Goal: Information Seeking & Learning: Learn about a topic

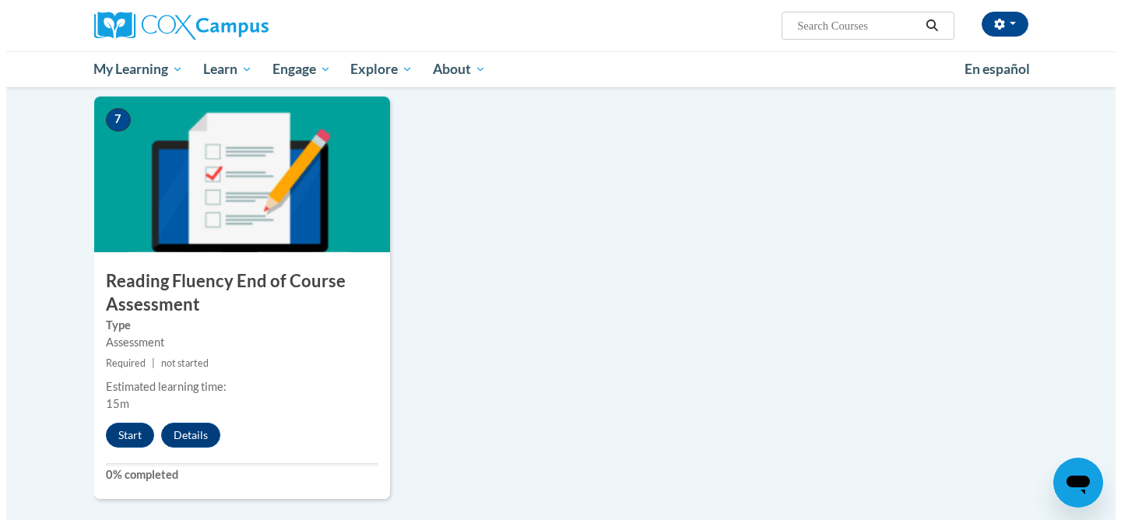
scroll to position [1151, 0]
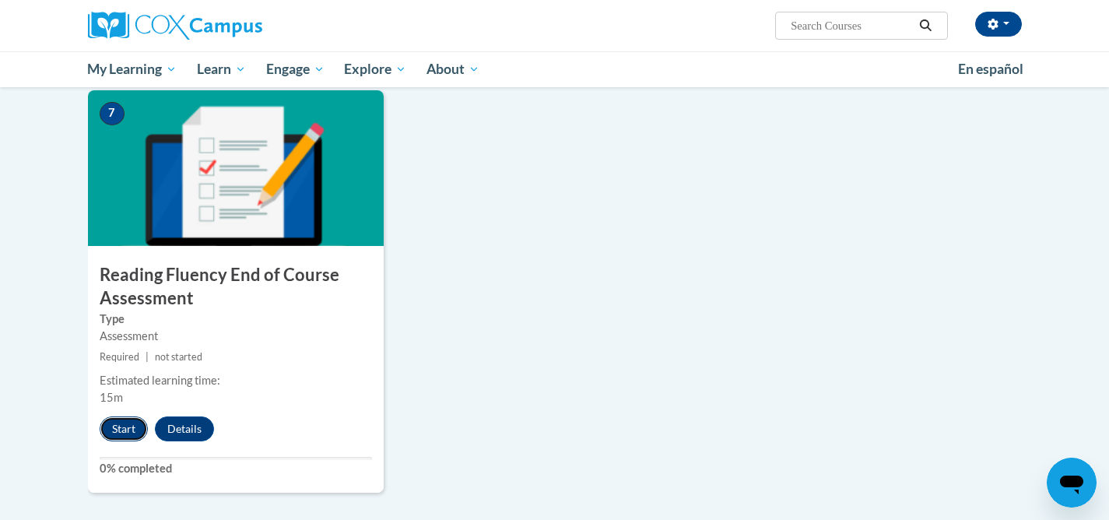
click at [123, 433] on button "Start" at bounding box center [124, 428] width 48 height 25
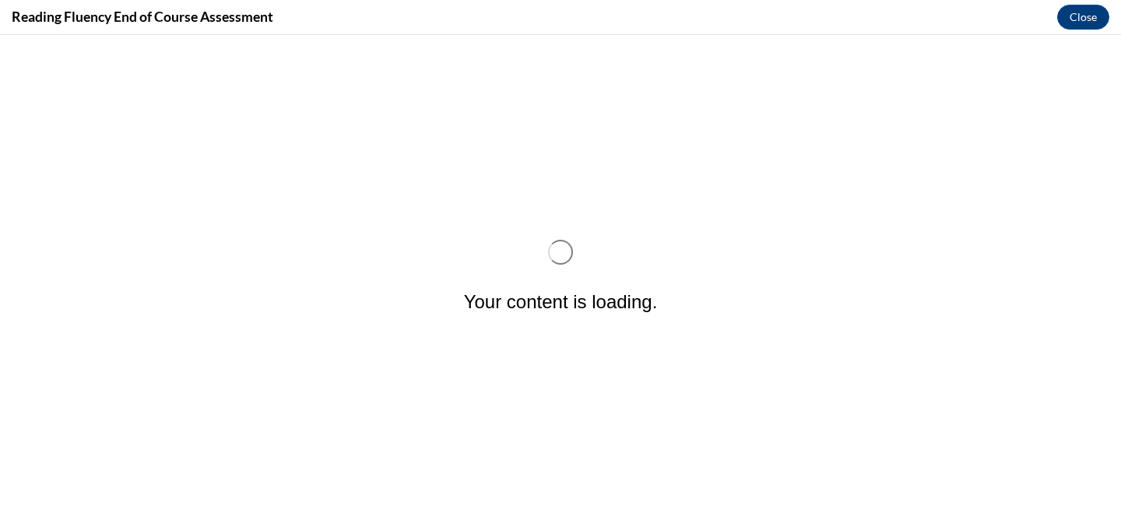
scroll to position [0, 0]
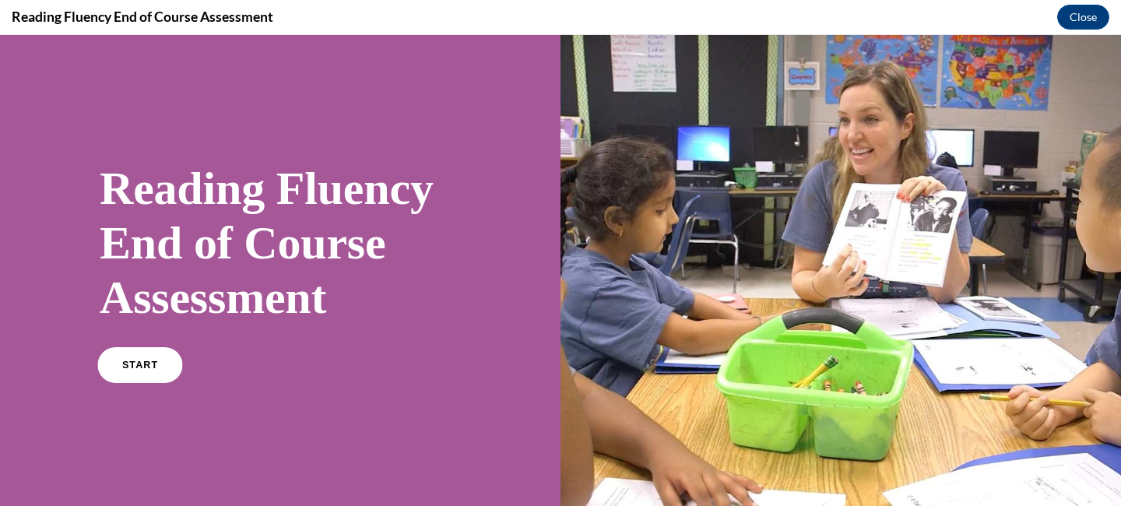
click at [128, 364] on span "START" at bounding box center [140, 366] width 36 height 12
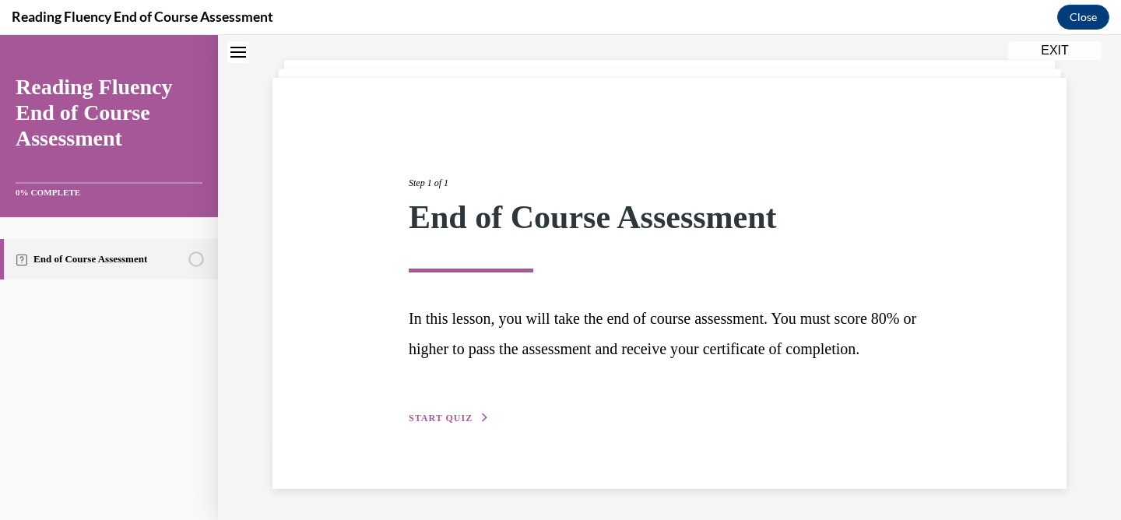
scroll to position [106, 0]
click at [449, 419] on span "START QUIZ" at bounding box center [441, 417] width 64 height 11
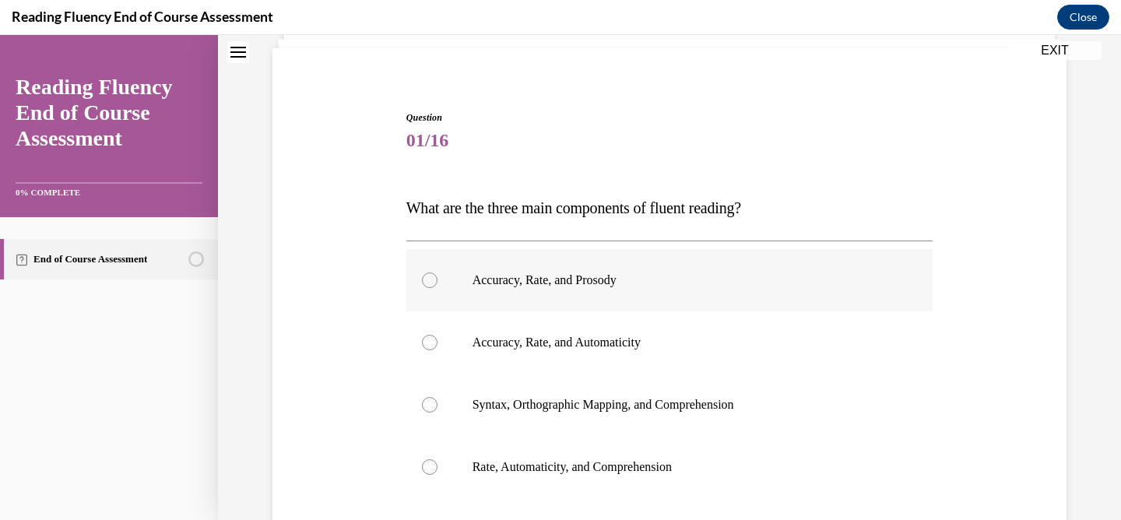
click at [623, 278] on p "Accuracy, Rate, and Prosody" at bounding box center [683, 280] width 422 height 16
click at [437, 278] on input "Accuracy, Rate, and Prosody" at bounding box center [430, 280] width 16 height 16
radio input "true"
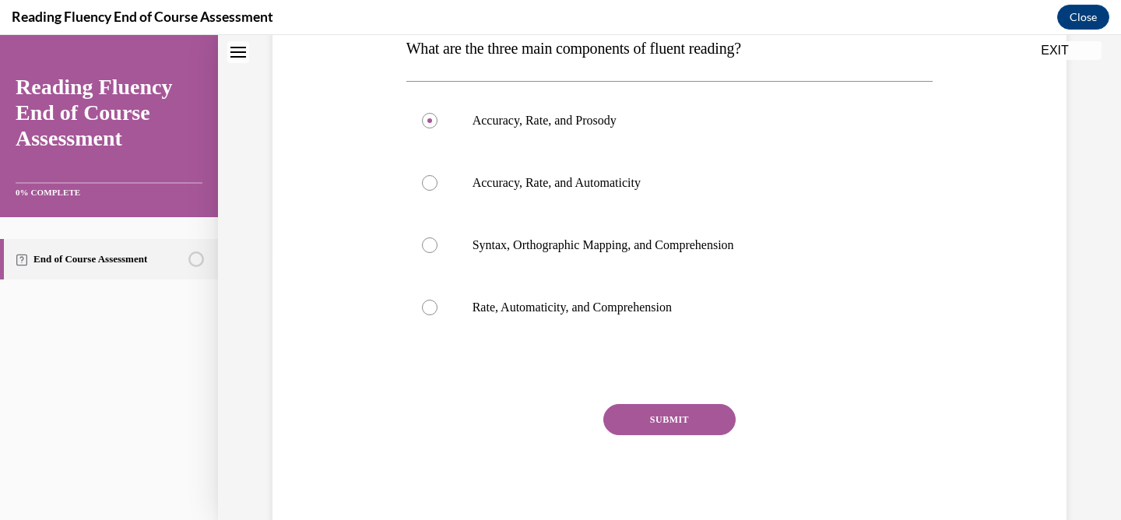
scroll to position [271, 0]
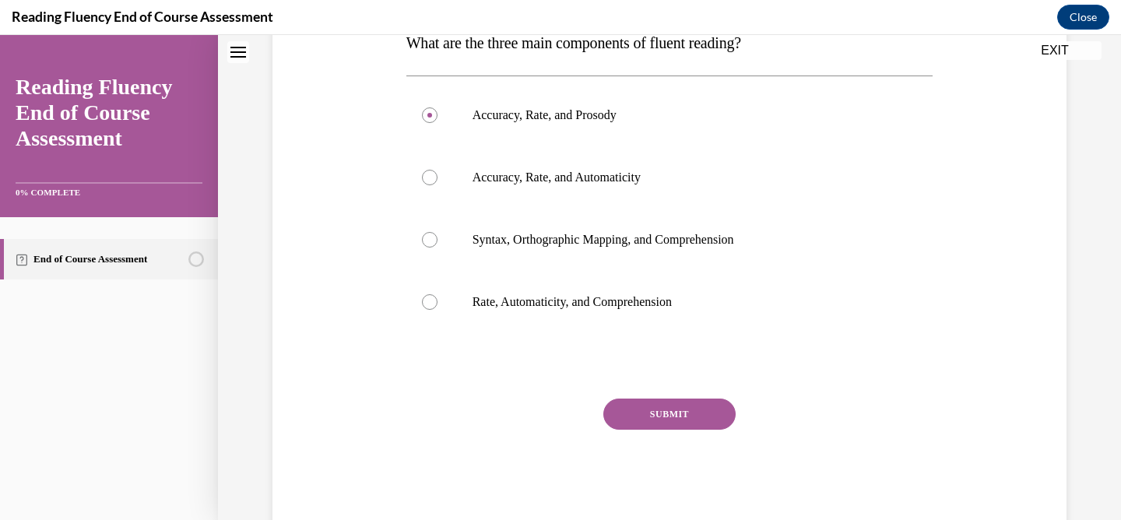
click at [653, 412] on button "SUBMIT" at bounding box center [669, 413] width 132 height 31
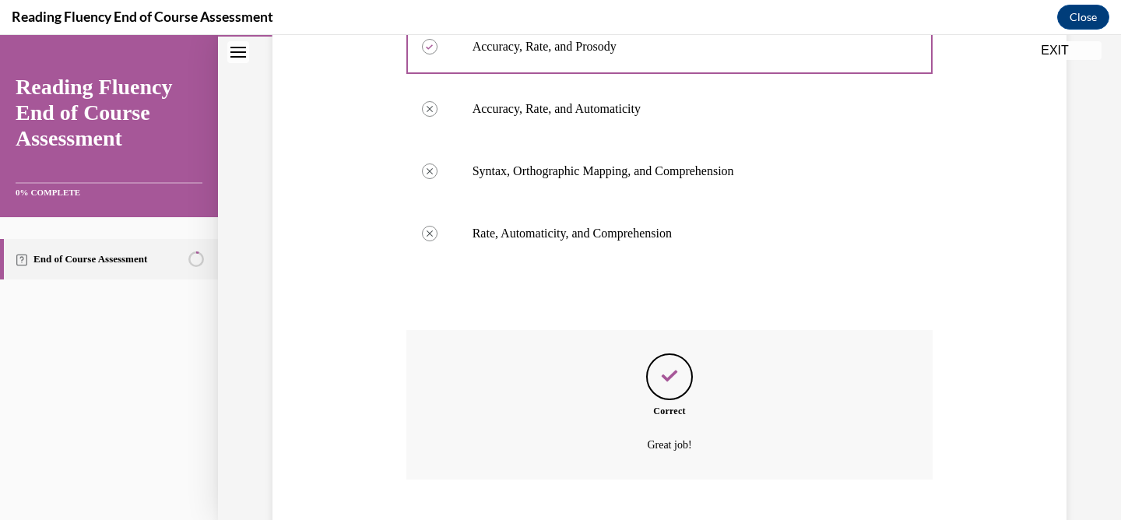
scroll to position [434, 0]
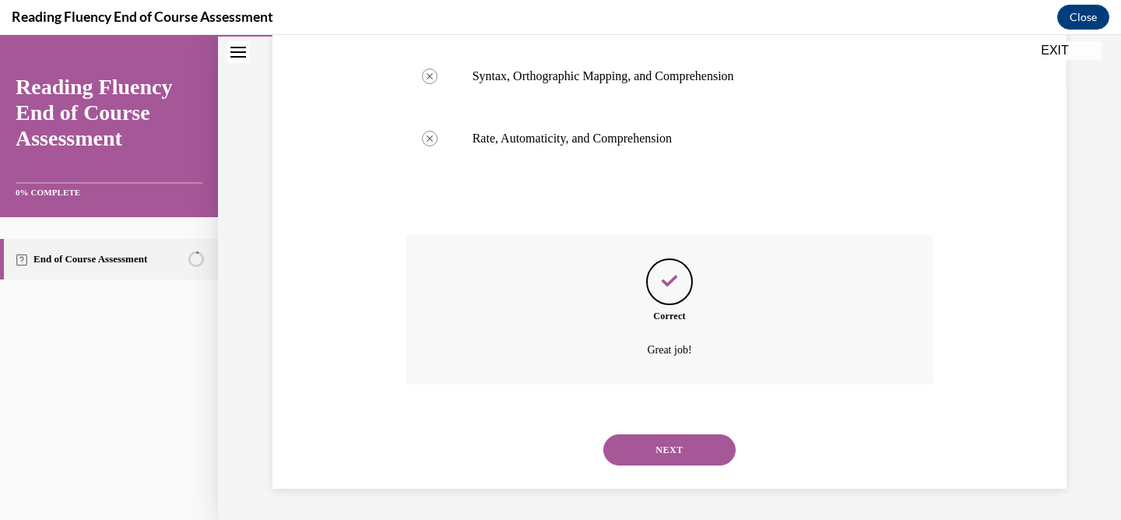
click at [664, 454] on button "NEXT" at bounding box center [669, 449] width 132 height 31
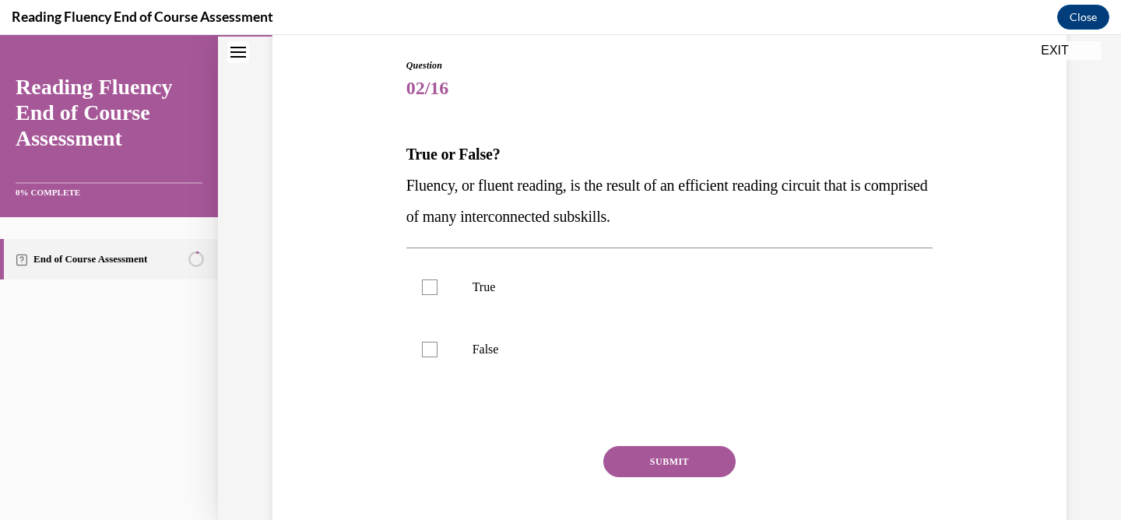
scroll to position [159, 0]
click at [422, 288] on div at bounding box center [430, 287] width 16 height 16
click at [422, 288] on input "True" at bounding box center [430, 287] width 16 height 16
checkbox input "true"
click at [647, 458] on button "SUBMIT" at bounding box center [669, 460] width 132 height 31
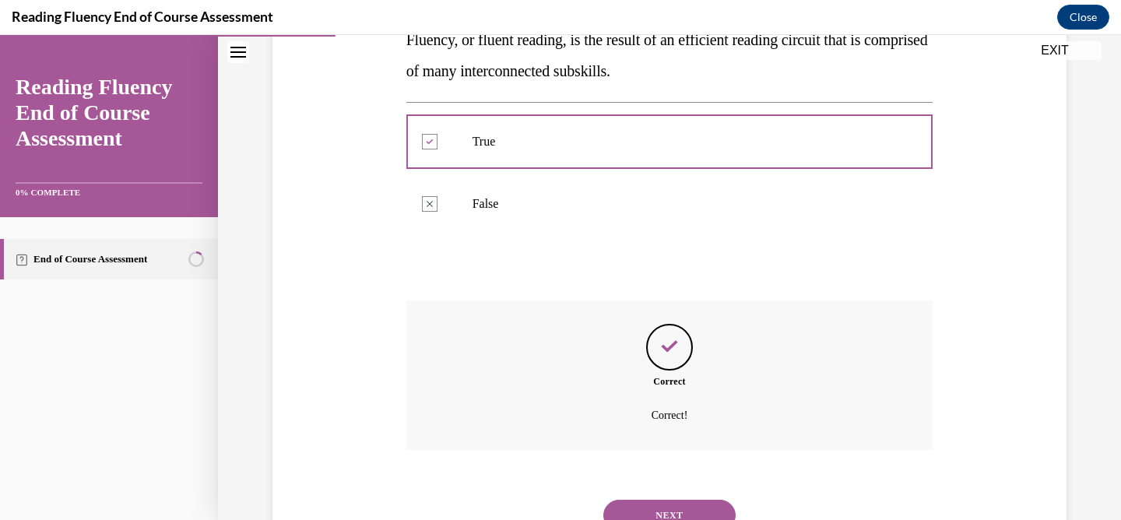
scroll to position [369, 0]
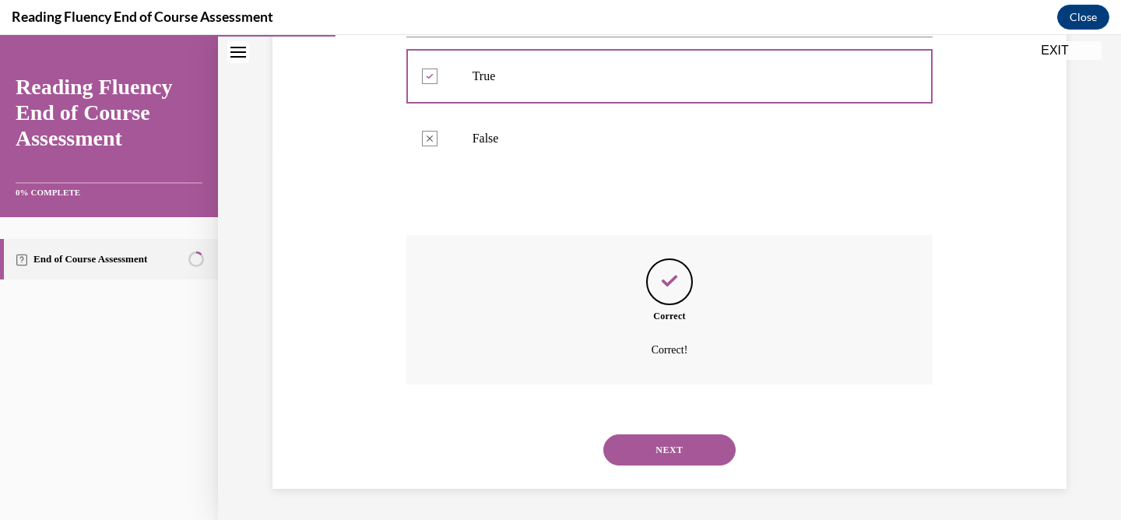
click at [668, 451] on button "NEXT" at bounding box center [669, 449] width 132 height 31
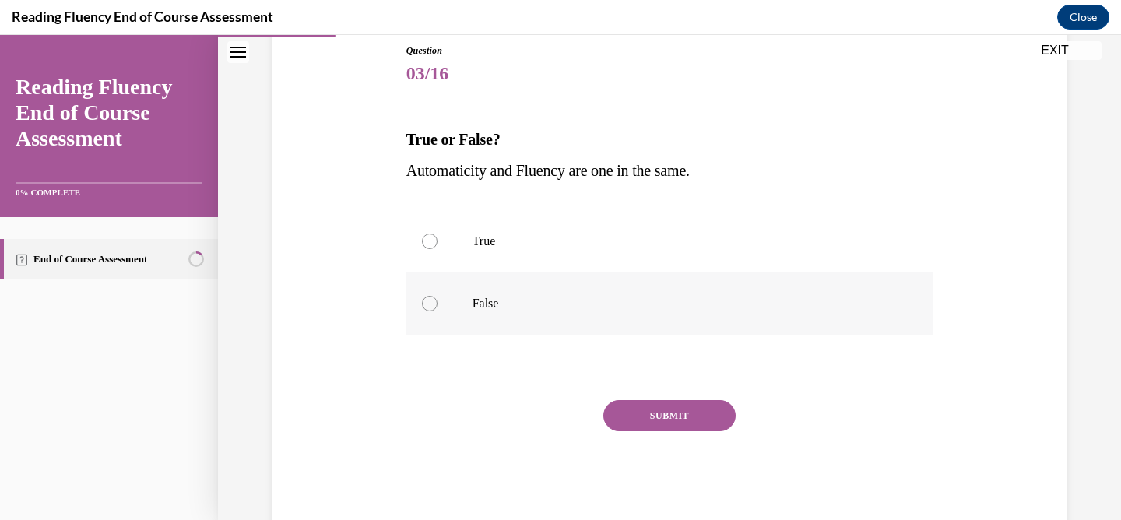
click at [429, 304] on div at bounding box center [430, 304] width 16 height 16
click at [429, 304] on input "False" at bounding box center [430, 304] width 16 height 16
radio input "true"
click at [644, 416] on button "SUBMIT" at bounding box center [669, 415] width 132 height 31
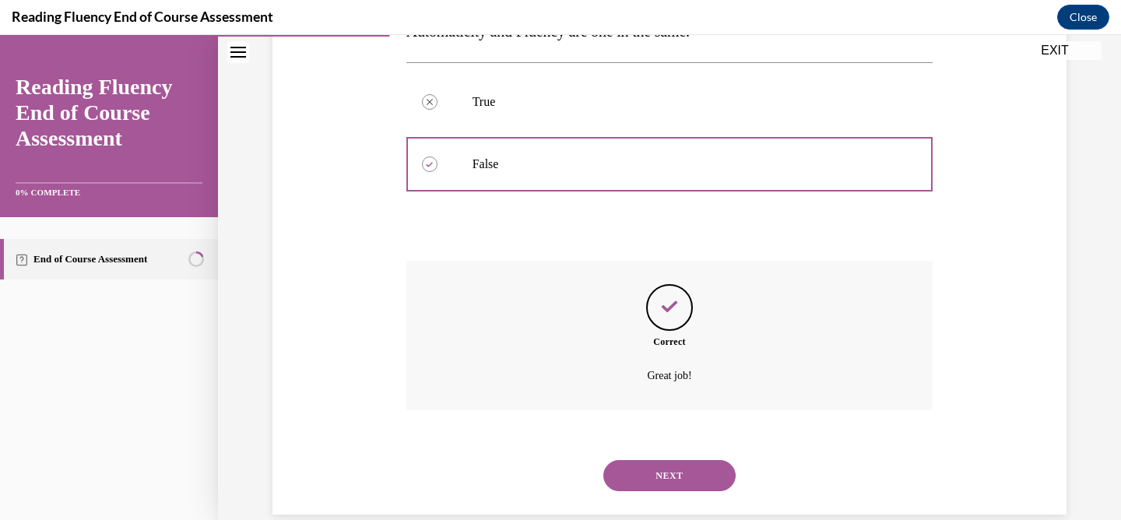
scroll to position [338, 0]
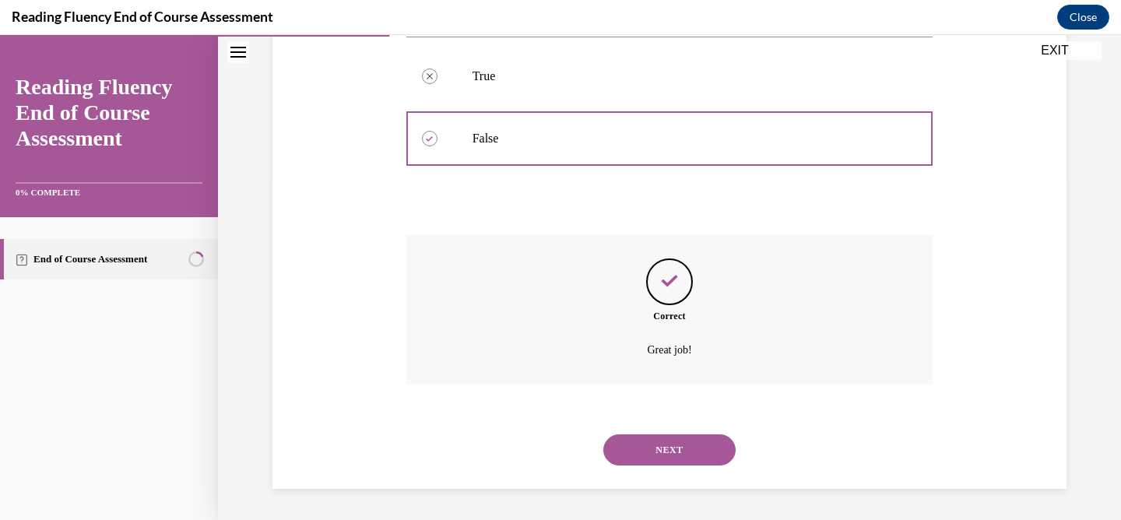
click at [700, 443] on button "NEXT" at bounding box center [669, 449] width 132 height 31
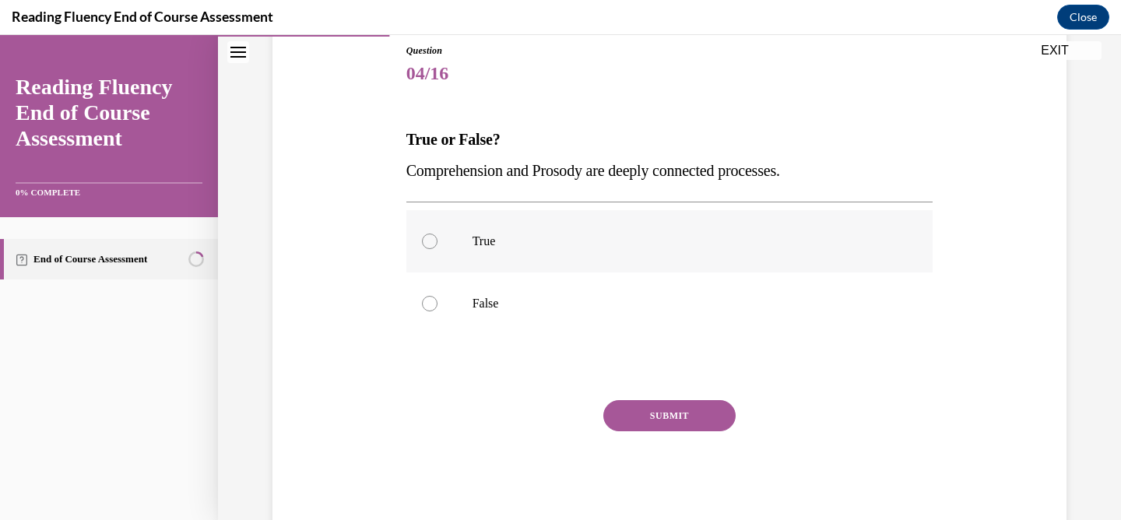
click at [422, 240] on div at bounding box center [430, 241] width 16 height 16
click at [422, 240] on input "True" at bounding box center [430, 241] width 16 height 16
radio input "true"
click at [649, 413] on button "SUBMIT" at bounding box center [669, 415] width 132 height 31
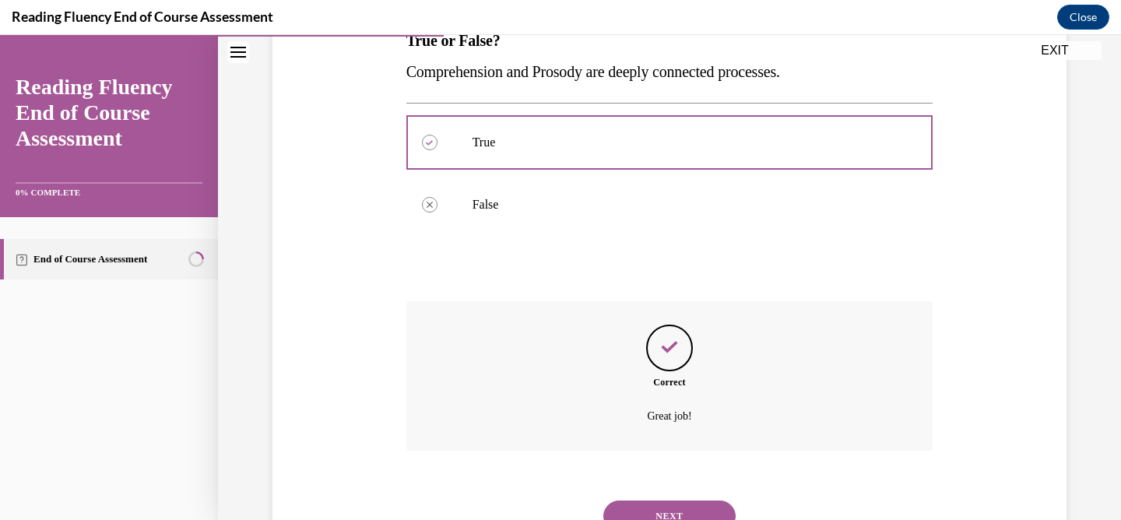
scroll to position [338, 0]
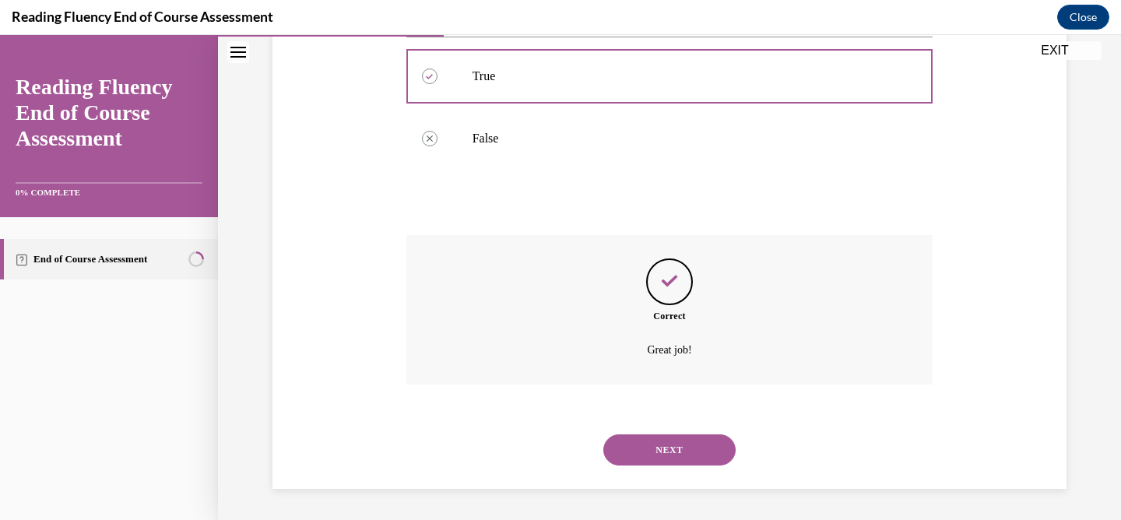
click at [697, 447] on button "NEXT" at bounding box center [669, 449] width 132 height 31
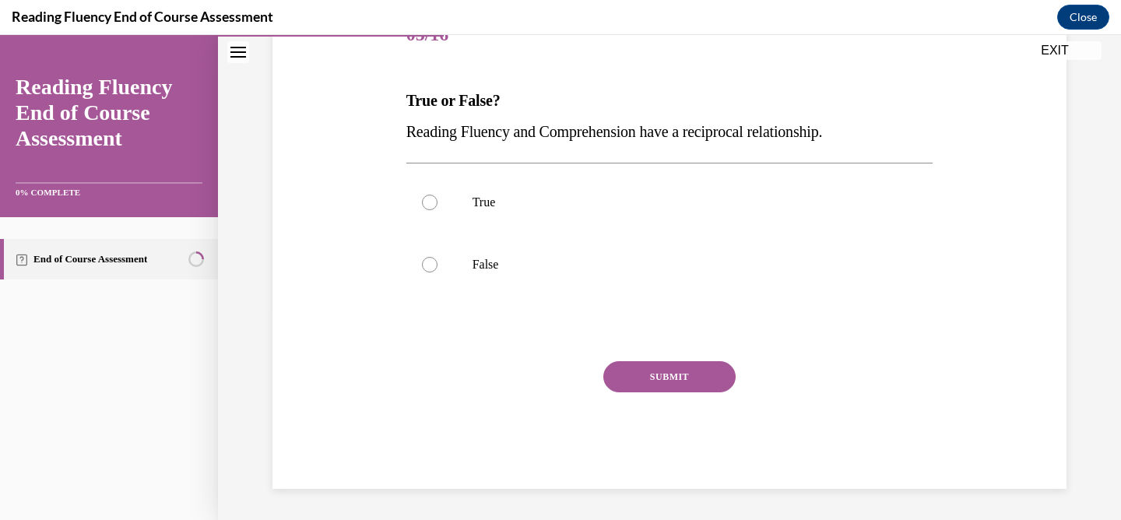
scroll to position [173, 0]
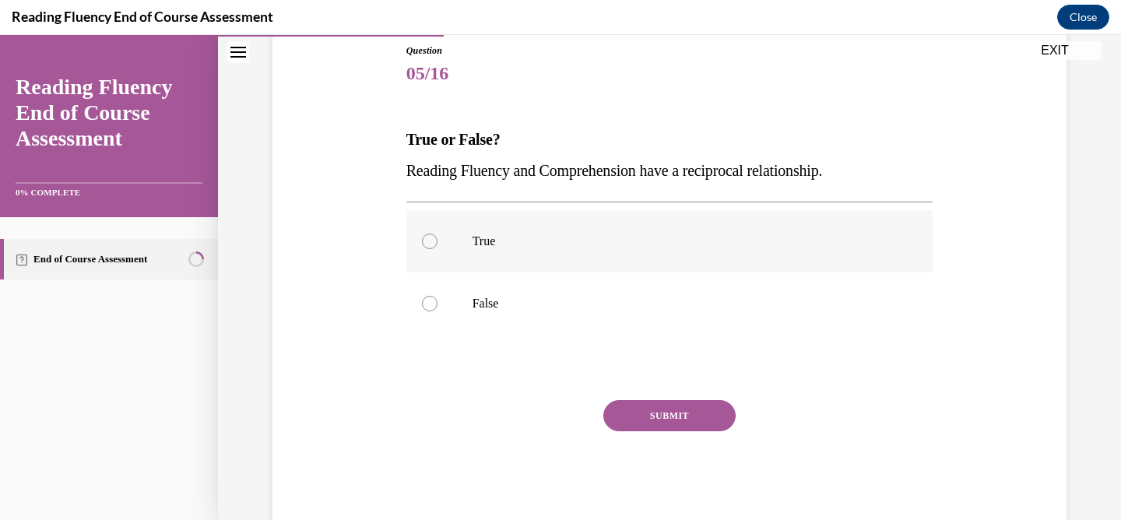
click at [423, 241] on div at bounding box center [430, 241] width 16 height 16
click at [423, 241] on input "True" at bounding box center [430, 241] width 16 height 16
radio input "true"
click at [637, 417] on button "SUBMIT" at bounding box center [669, 415] width 132 height 31
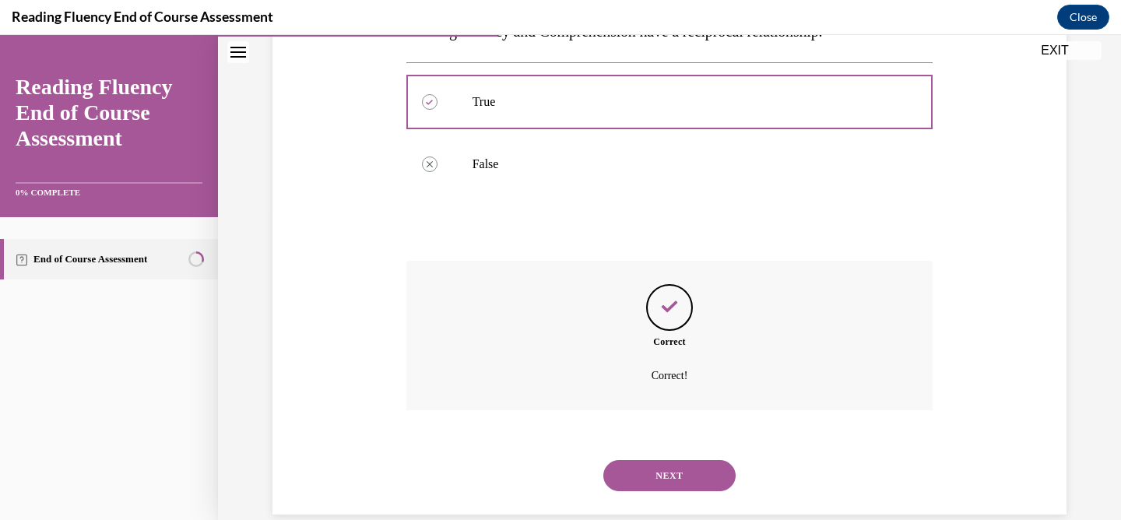
scroll to position [338, 0]
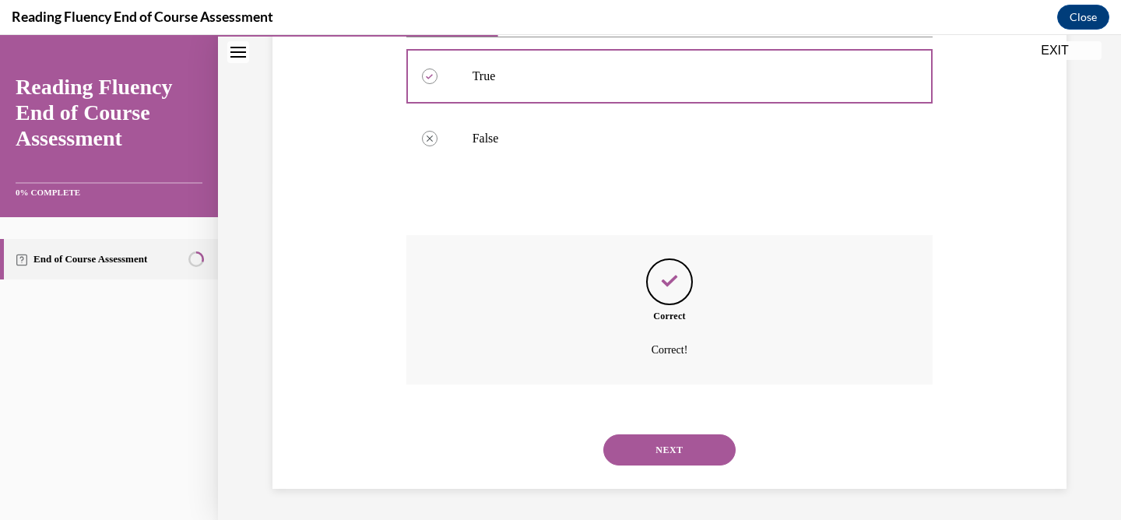
click at [695, 444] on button "NEXT" at bounding box center [669, 449] width 132 height 31
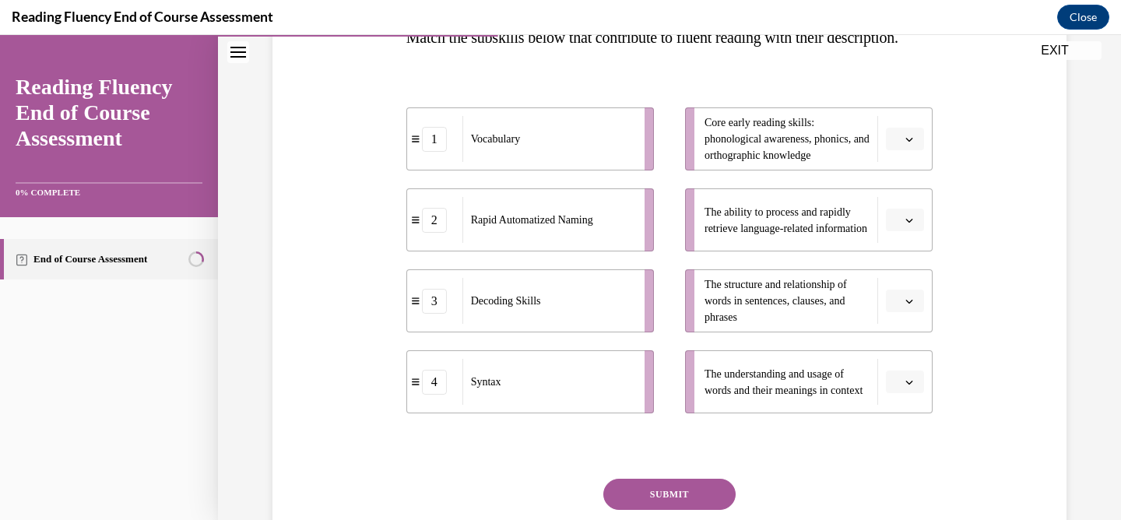
scroll to position [268, 0]
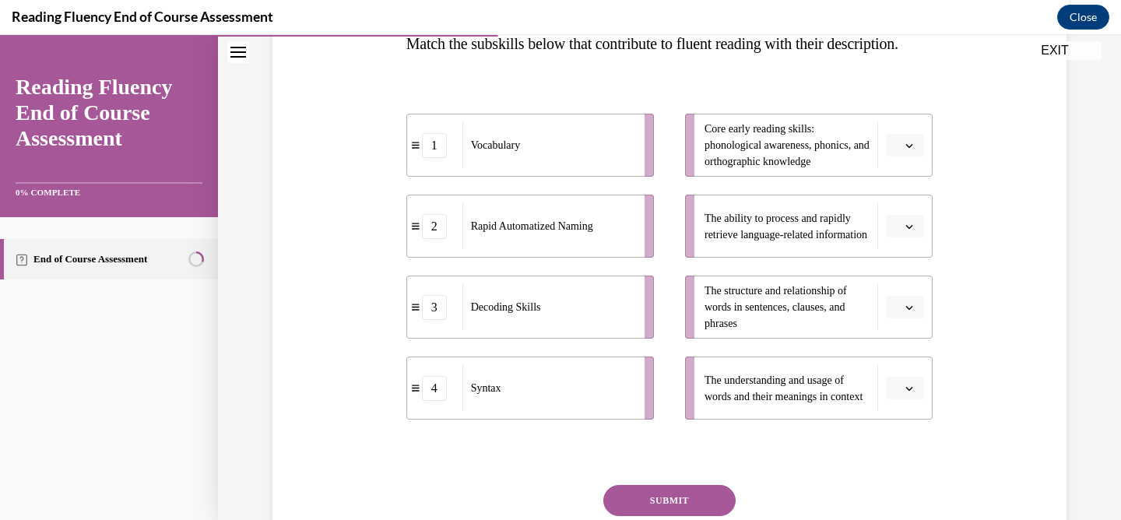
click at [905, 149] on icon "button" at bounding box center [909, 146] width 8 height 8
click at [904, 303] on div "3" at bounding box center [897, 304] width 39 height 31
click at [906, 391] on icon "button" at bounding box center [909, 389] width 7 height 4
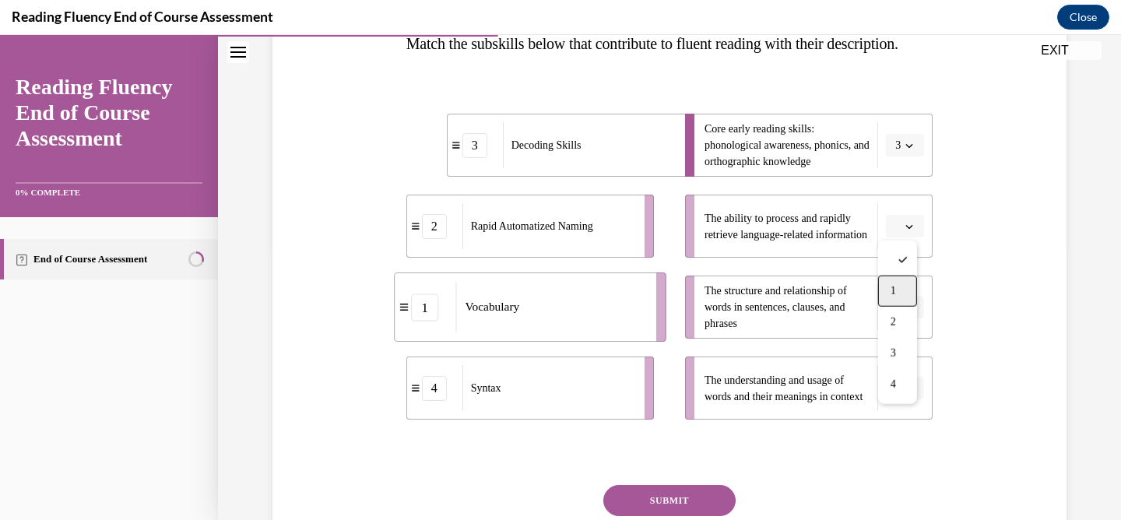
click at [900, 292] on div "1" at bounding box center [897, 290] width 39 height 31
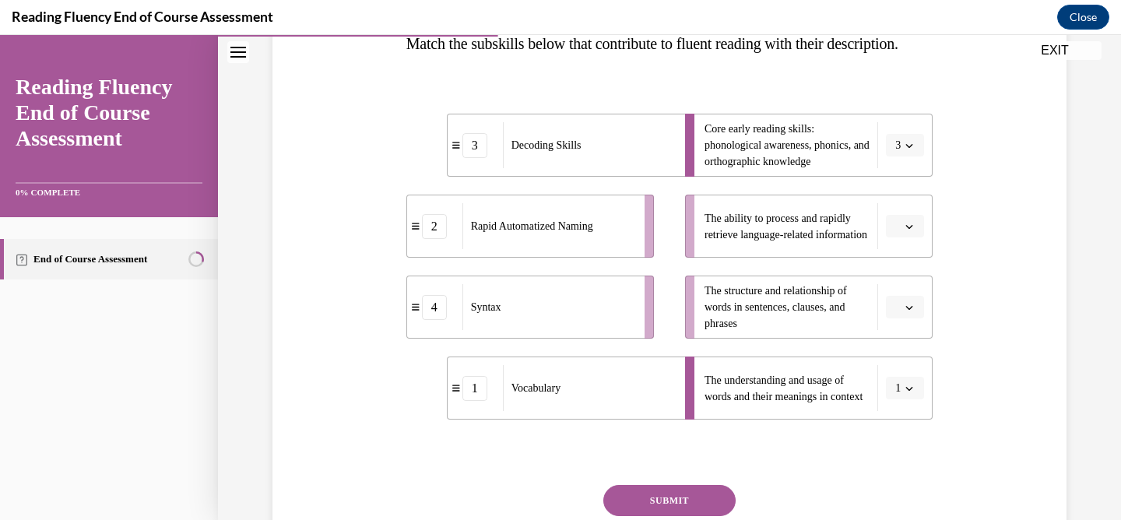
click at [907, 232] on span "button" at bounding box center [908, 226] width 11 height 11
click at [899, 352] on div "2" at bounding box center [897, 354] width 39 height 31
click at [908, 313] on span "button" at bounding box center [908, 307] width 11 height 11
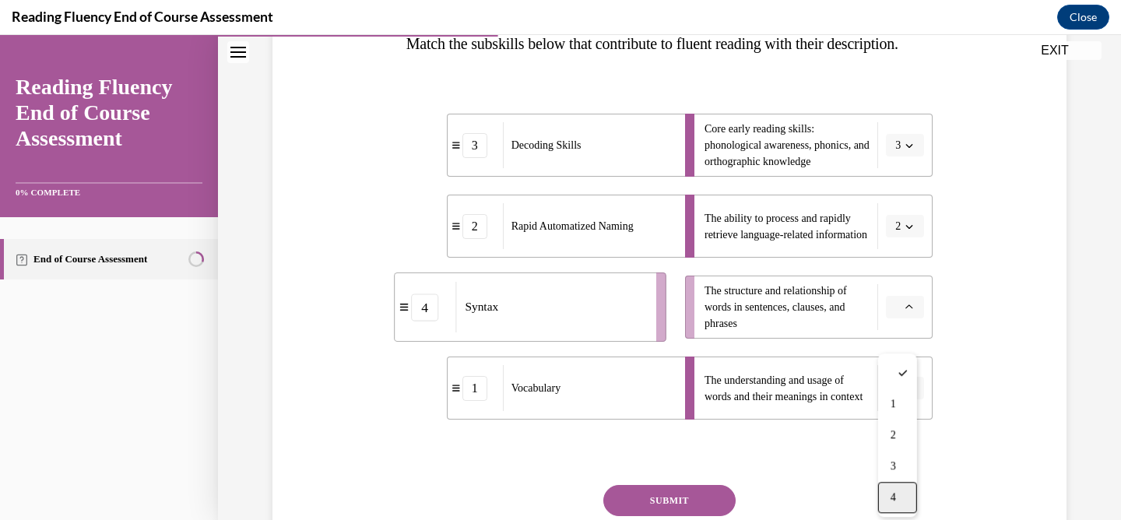
click at [905, 493] on div "4" at bounding box center [897, 497] width 39 height 31
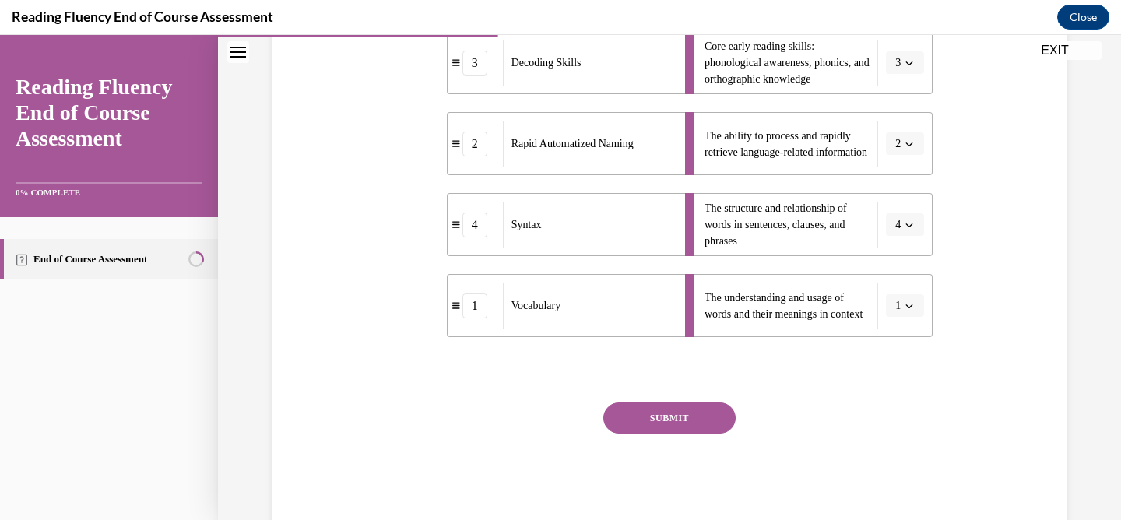
click at [657, 433] on button "SUBMIT" at bounding box center [669, 417] width 132 height 31
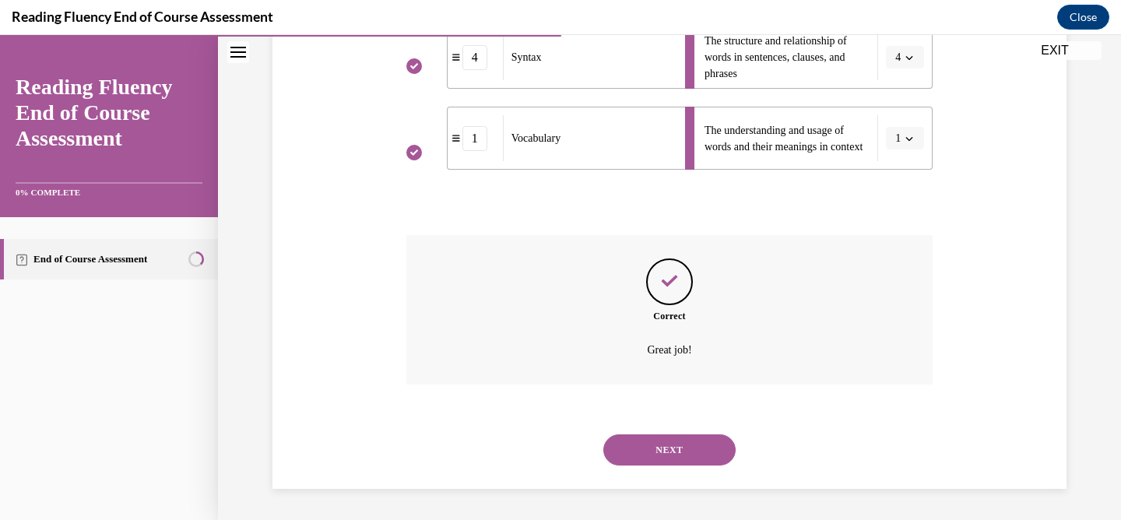
scroll to position [549, 0]
click at [710, 454] on button "NEXT" at bounding box center [669, 449] width 132 height 31
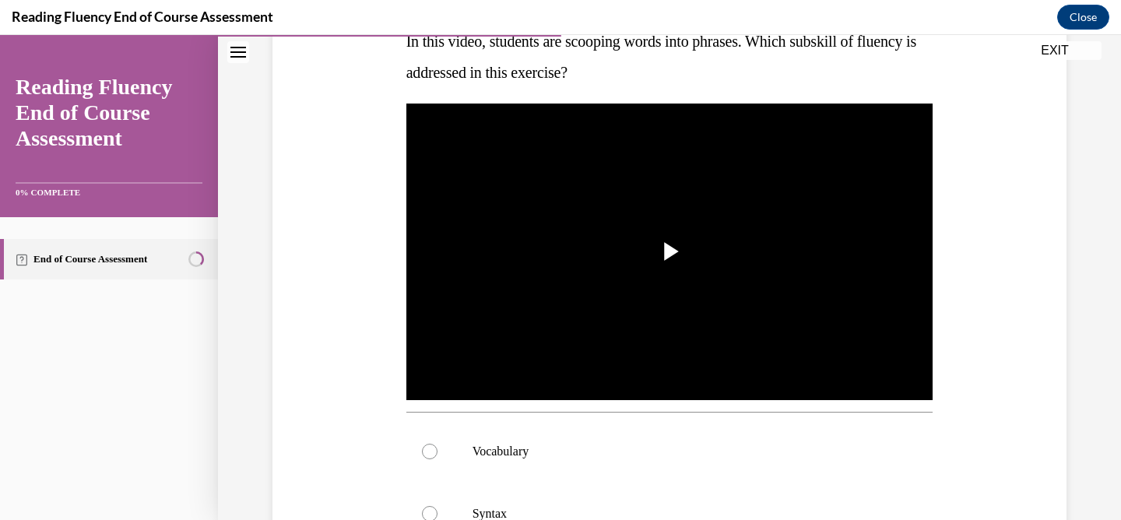
scroll to position [290, 0]
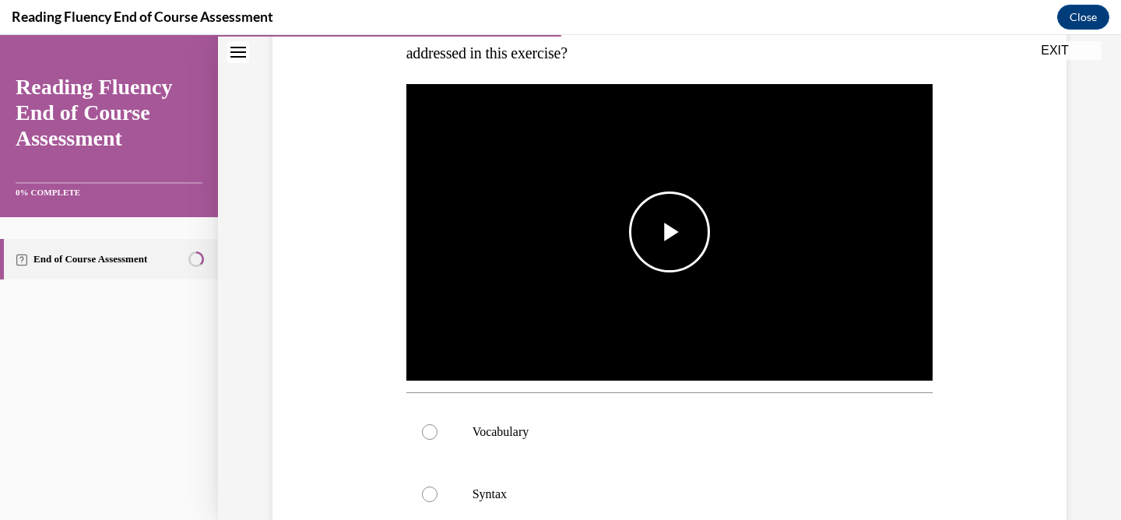
click at [669, 232] on span "Video player" at bounding box center [669, 232] width 0 height 0
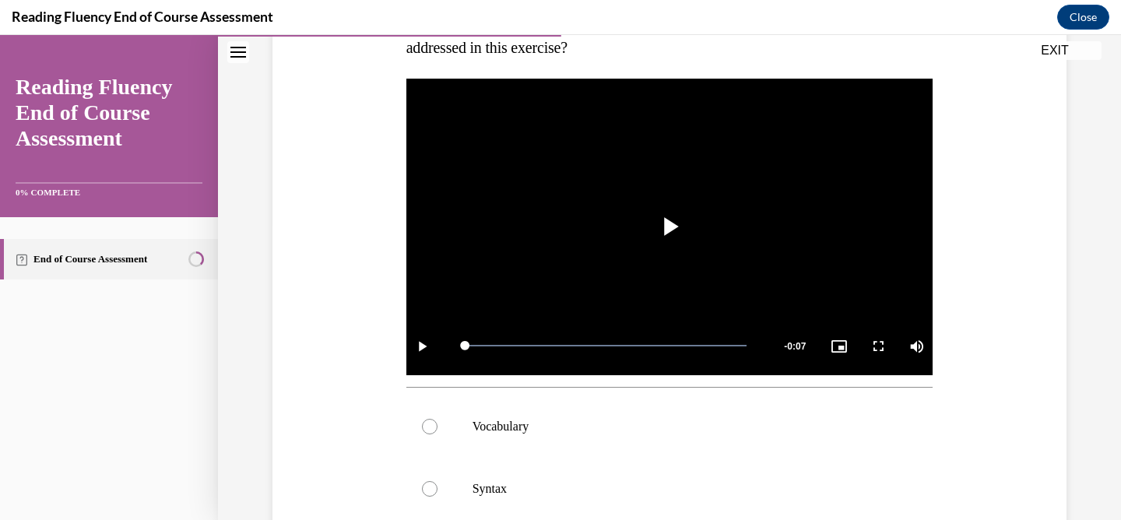
scroll to position [288, 0]
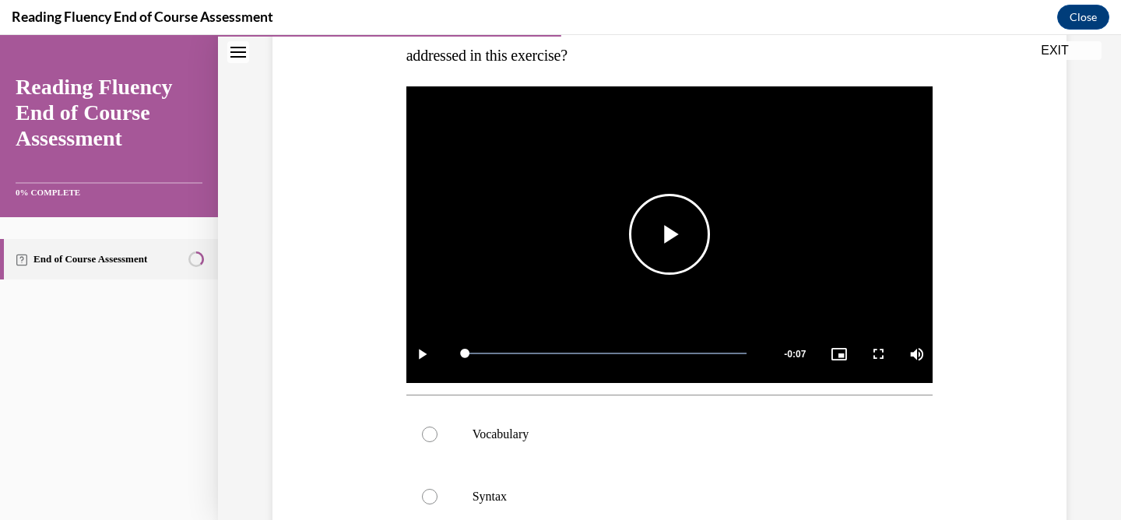
click at [669, 234] on span "Video player" at bounding box center [669, 234] width 0 height 0
click at [460, 356] on div "Loaded : 100.00% 0:00 0:06" at bounding box center [606, 354] width 298 height 58
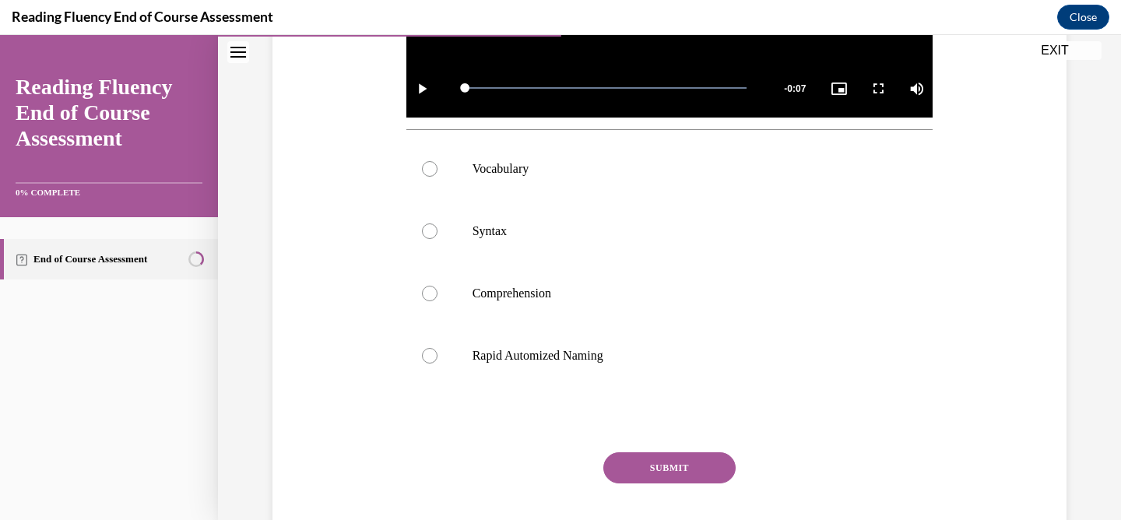
scroll to position [556, 0]
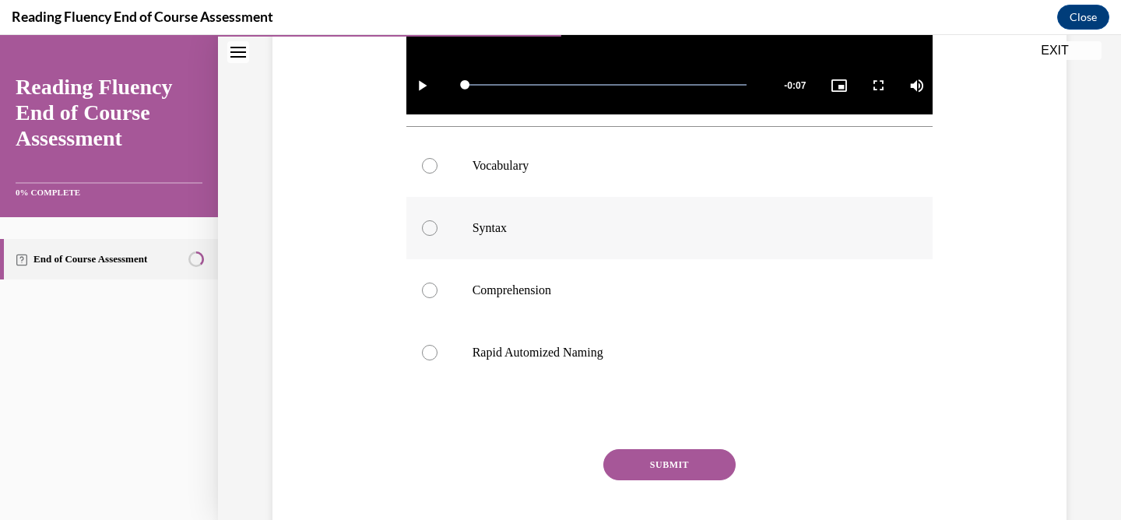
click at [429, 228] on div at bounding box center [430, 228] width 16 height 16
click at [429, 228] on input "Syntax" at bounding box center [430, 228] width 16 height 16
radio input "true"
click at [661, 461] on button "SUBMIT" at bounding box center [669, 464] width 132 height 31
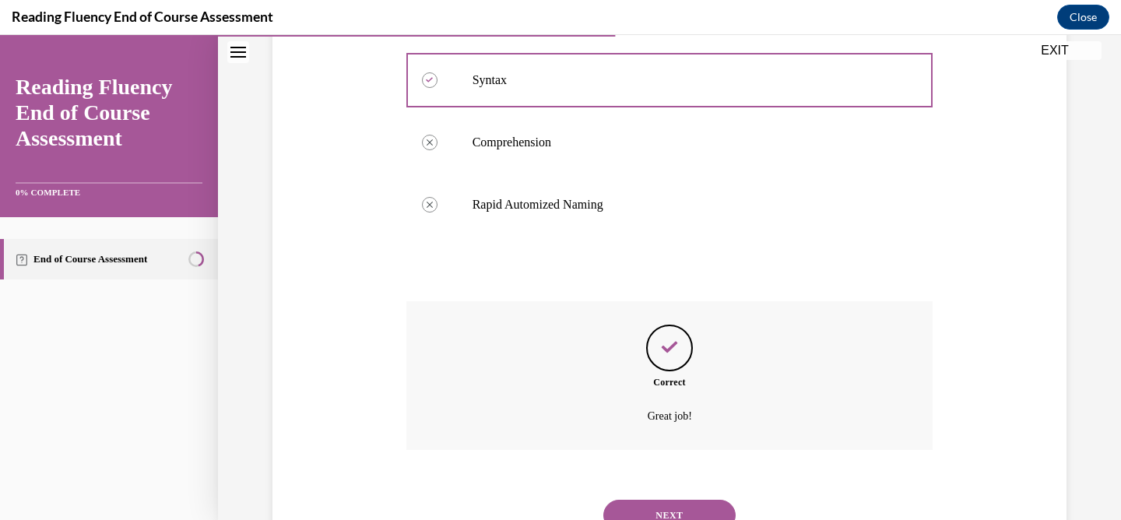
scroll to position [770, 0]
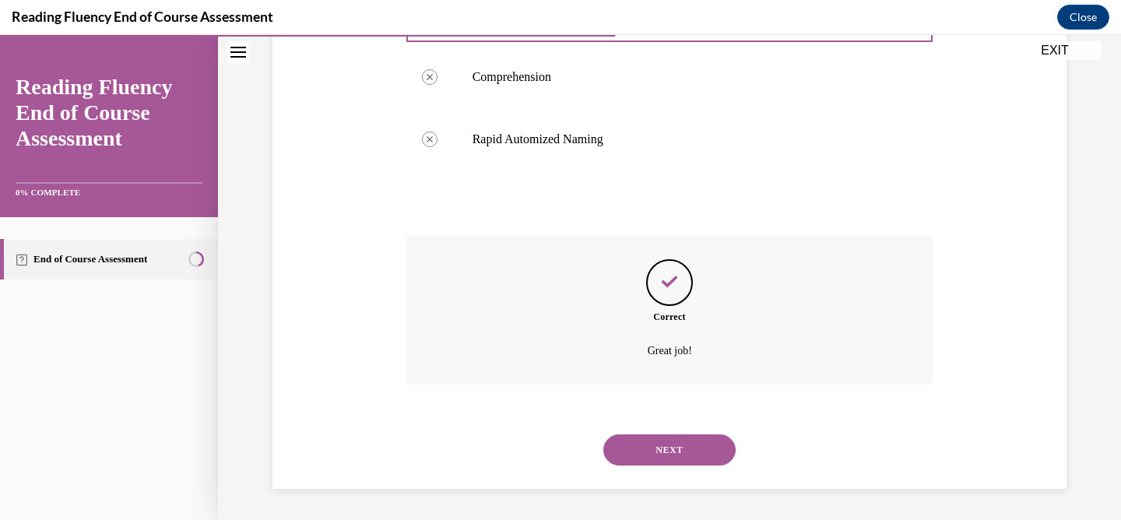
click at [662, 454] on button "NEXT" at bounding box center [669, 449] width 132 height 31
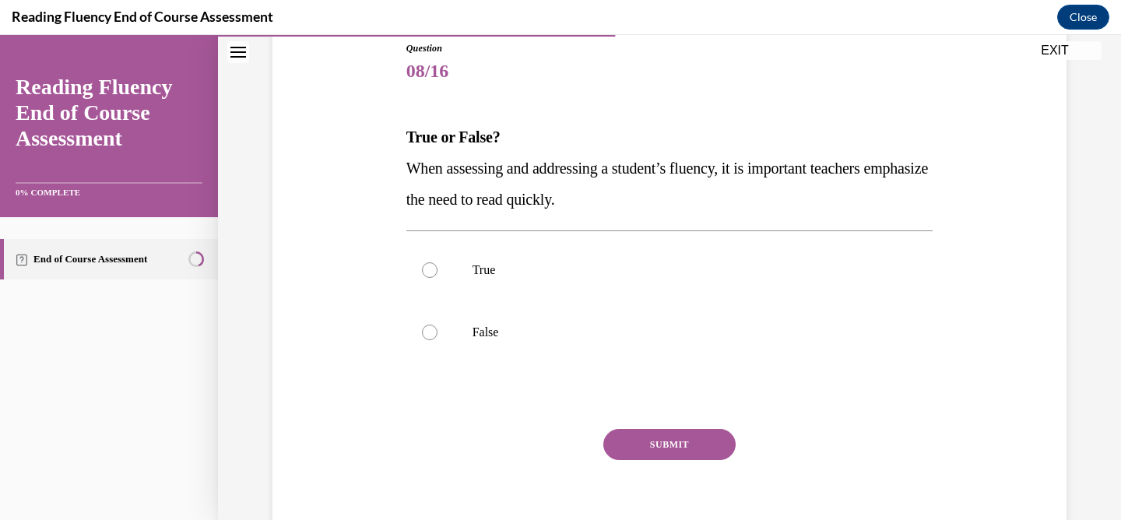
scroll to position [181, 0]
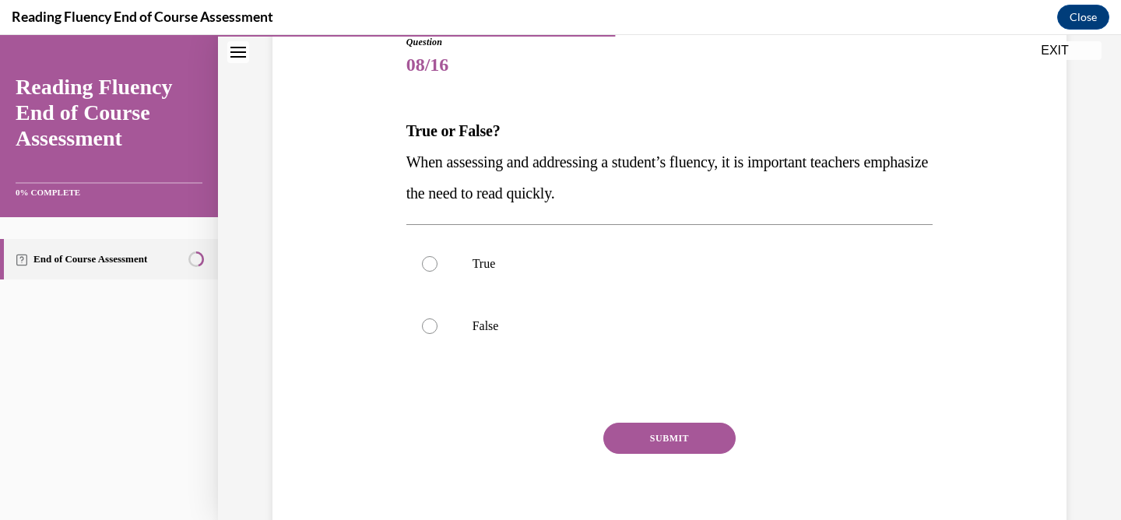
drag, startPoint x: 401, startPoint y: 161, endPoint x: 648, endPoint y: 188, distance: 249.0
click at [648, 188] on p "When assessing and addressing a student’s fluency, it is important teachers emp…" at bounding box center [669, 177] width 527 height 62
copy span "When assessing and addressing a student’s fluency, it is important teachers emp…"
click at [426, 332] on div at bounding box center [430, 326] width 16 height 16
click at [426, 332] on input "False" at bounding box center [430, 326] width 16 height 16
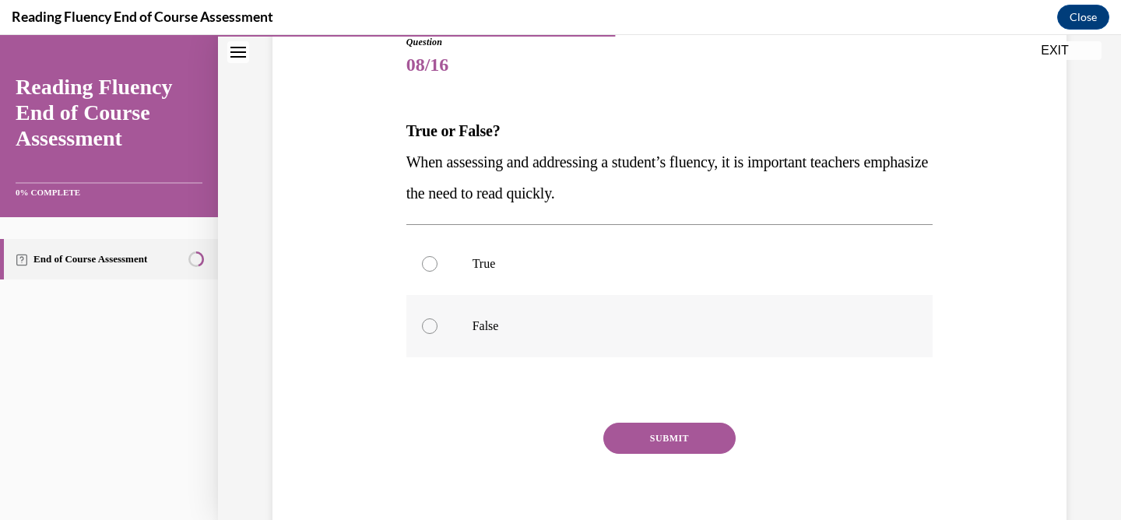
radio input "true"
click at [652, 444] on button "SUBMIT" at bounding box center [669, 438] width 132 height 31
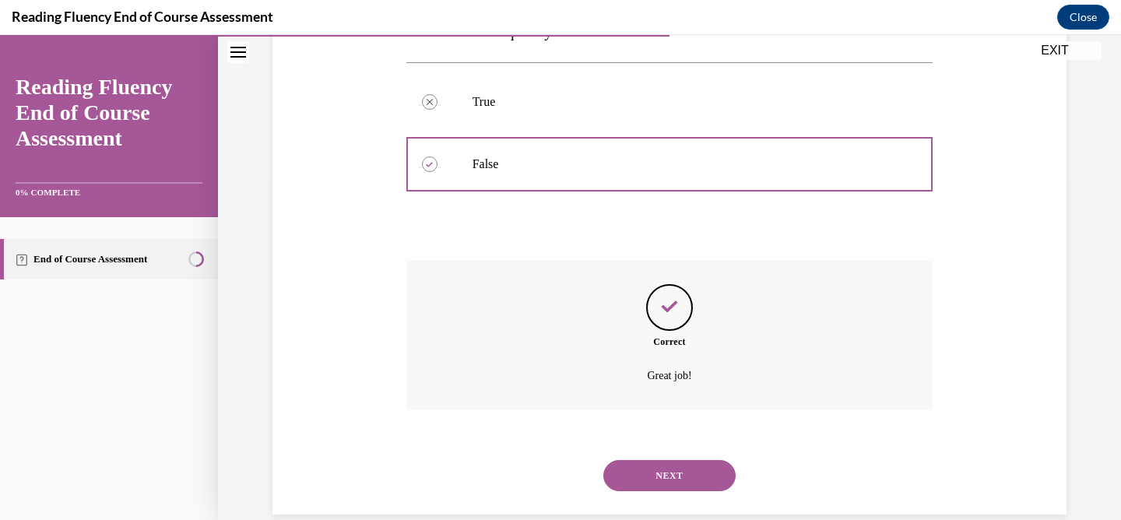
scroll to position [369, 0]
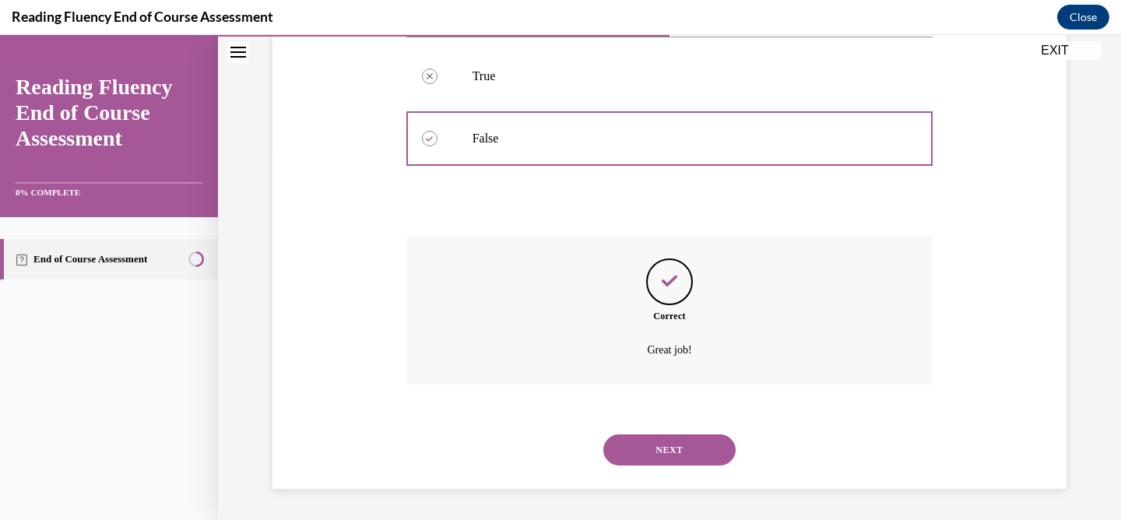
click at [658, 455] on button "NEXT" at bounding box center [669, 449] width 132 height 31
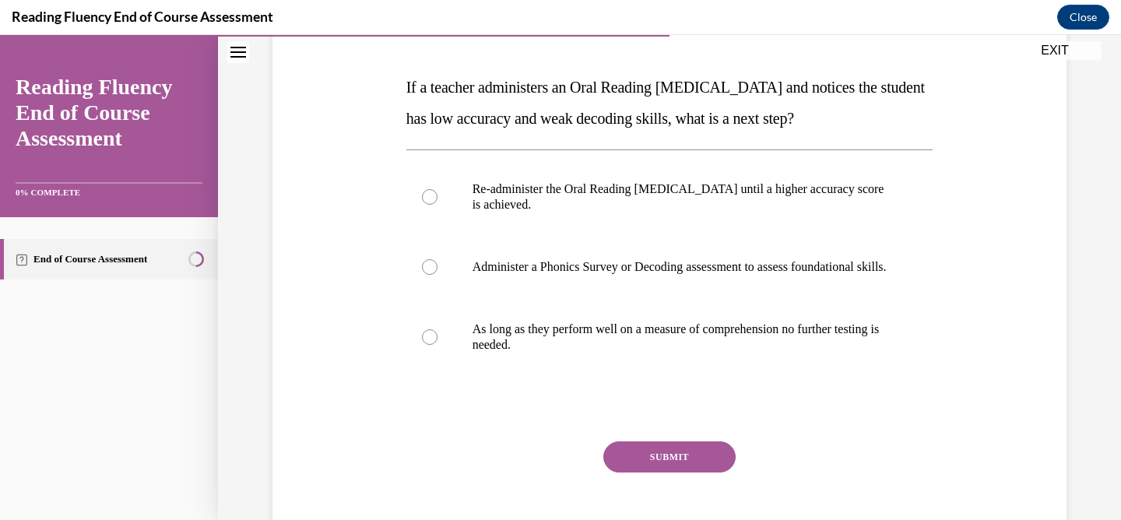
scroll to position [226, 0]
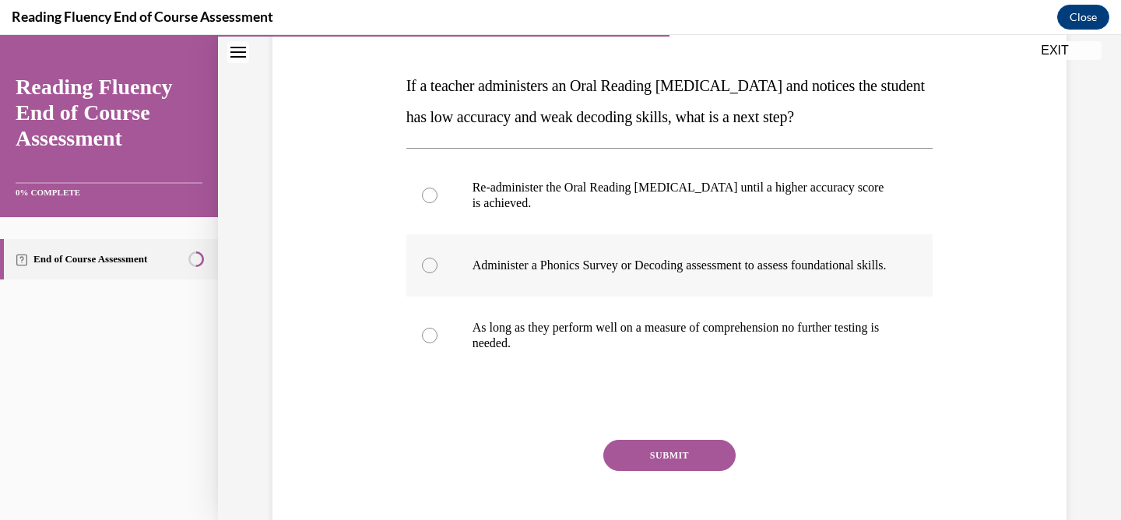
click at [546, 273] on p "Administer a Phonics Survey or Decoding assessment to assess foundational skill…" at bounding box center [683, 266] width 422 height 16
click at [437, 273] on input "Administer a Phonics Survey or Decoding assessment to assess foundational skill…" at bounding box center [430, 266] width 16 height 16
radio input "true"
click at [672, 471] on button "SUBMIT" at bounding box center [669, 455] width 132 height 31
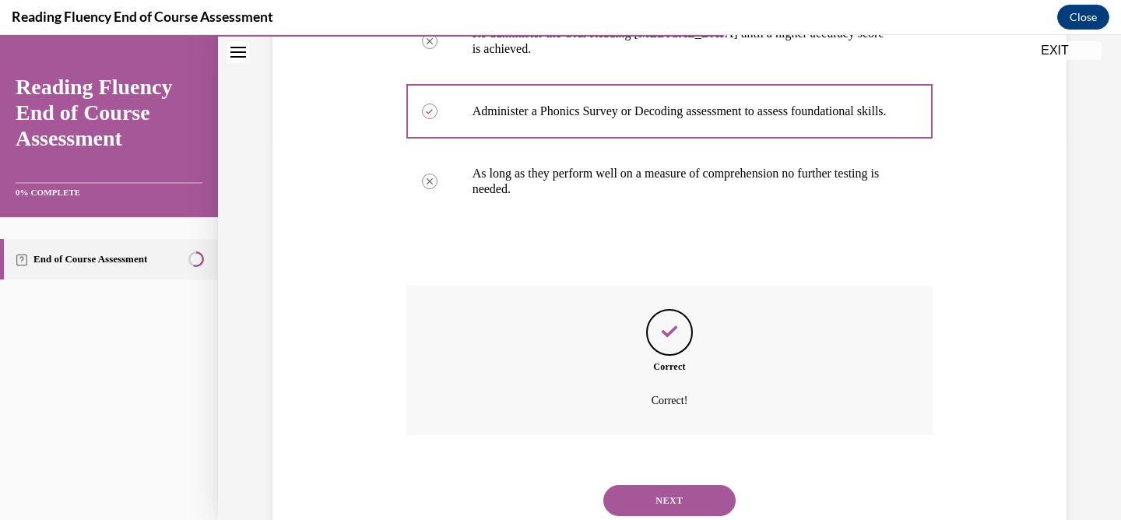
scroll to position [447, 0]
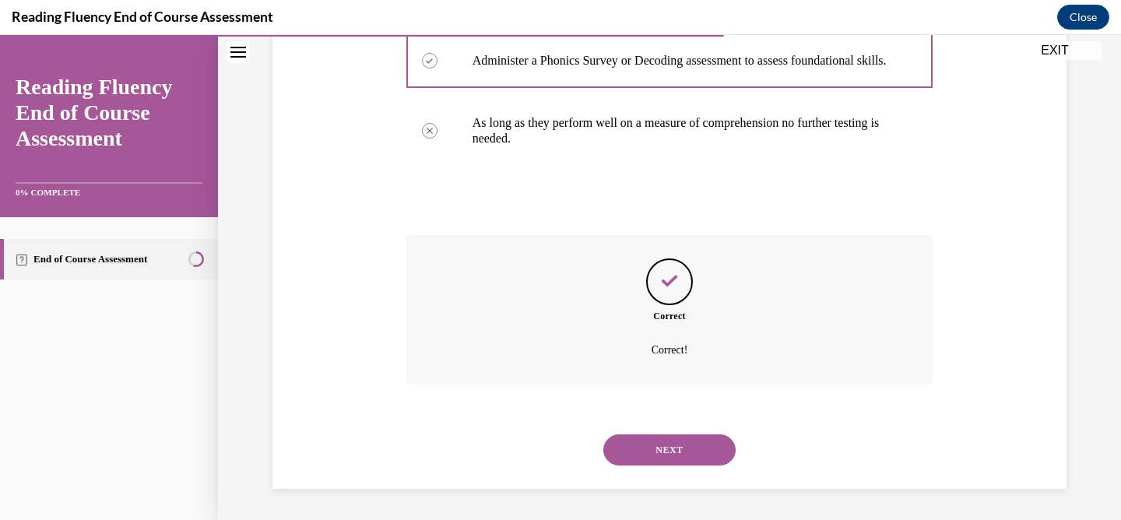
click at [676, 449] on button "NEXT" at bounding box center [669, 449] width 132 height 31
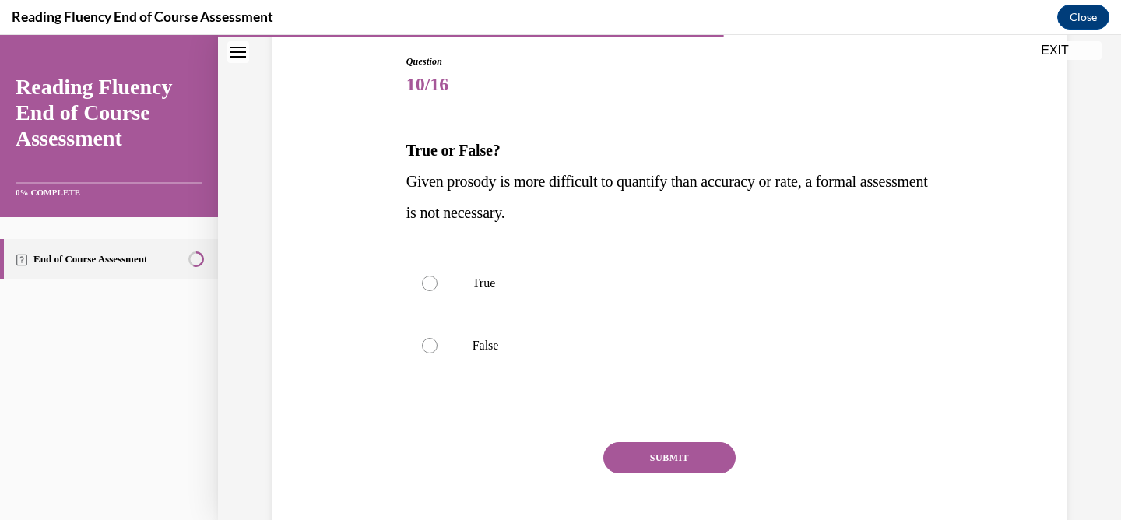
scroll to position [163, 0]
click at [550, 282] on p "True" at bounding box center [683, 283] width 422 height 16
click at [437, 282] on input "True" at bounding box center [430, 283] width 16 height 16
radio input "true"
click at [660, 462] on button "SUBMIT" at bounding box center [669, 456] width 132 height 31
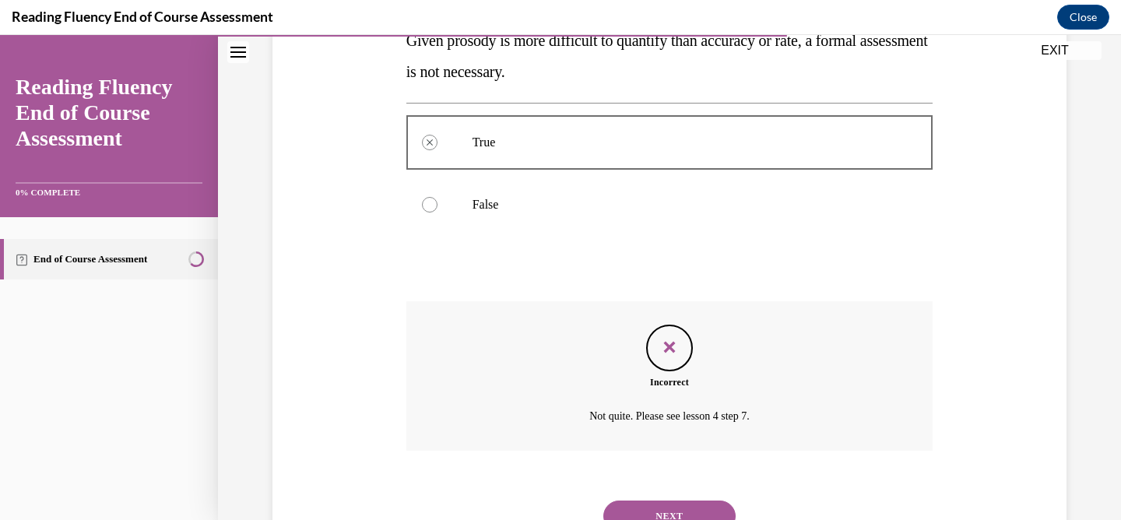
scroll to position [369, 0]
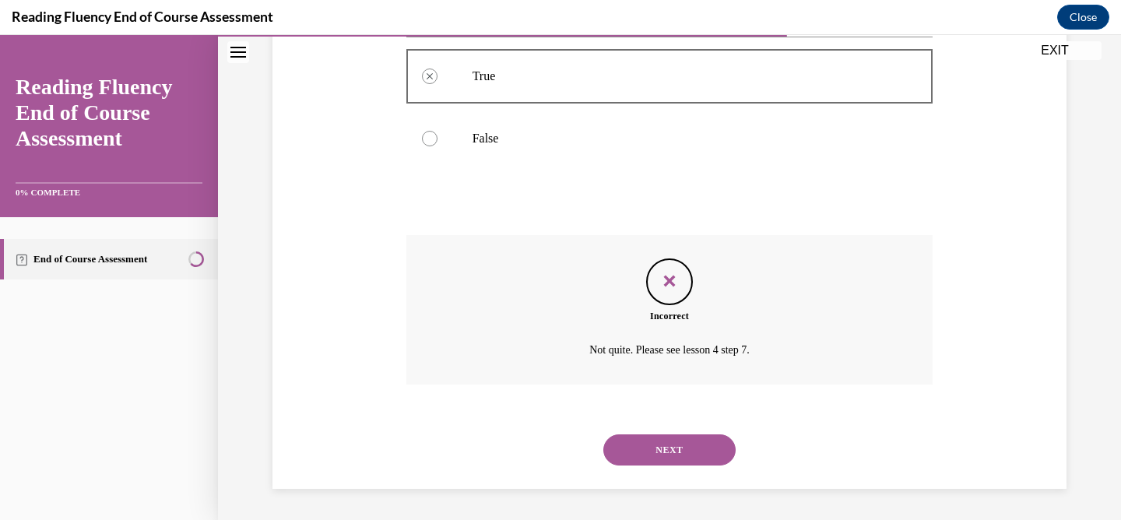
click at [683, 451] on button "NEXT" at bounding box center [669, 449] width 132 height 31
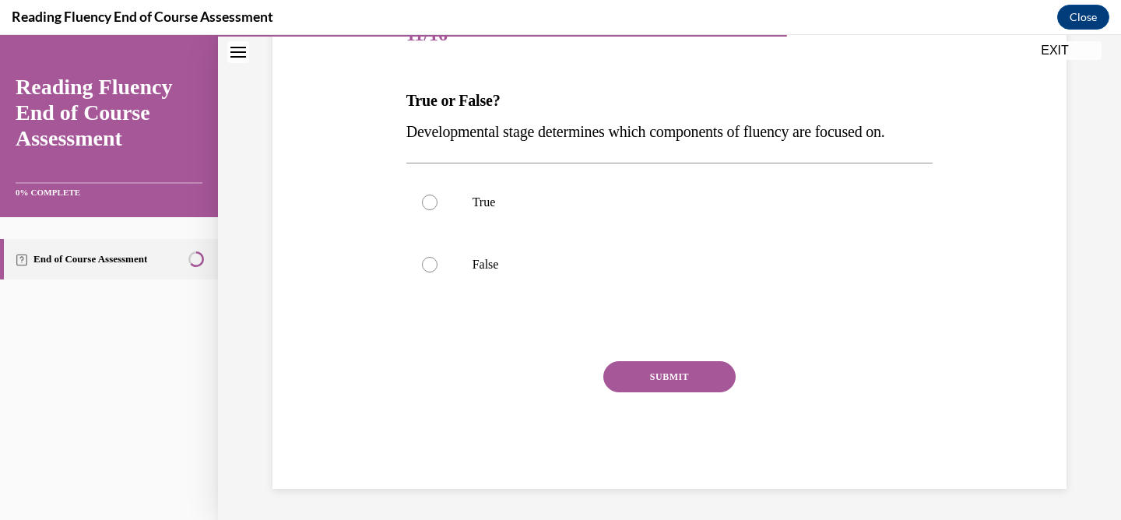
scroll to position [173, 0]
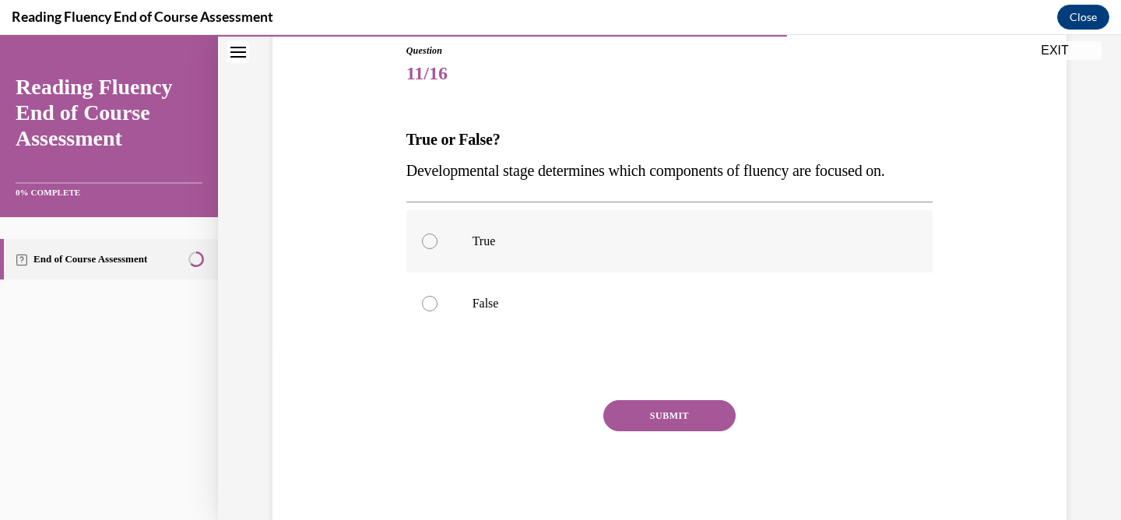
click at [566, 244] on p "True" at bounding box center [683, 241] width 422 height 16
click at [437, 244] on input "True" at bounding box center [430, 241] width 16 height 16
radio input "true"
click at [658, 412] on button "SUBMIT" at bounding box center [669, 415] width 132 height 31
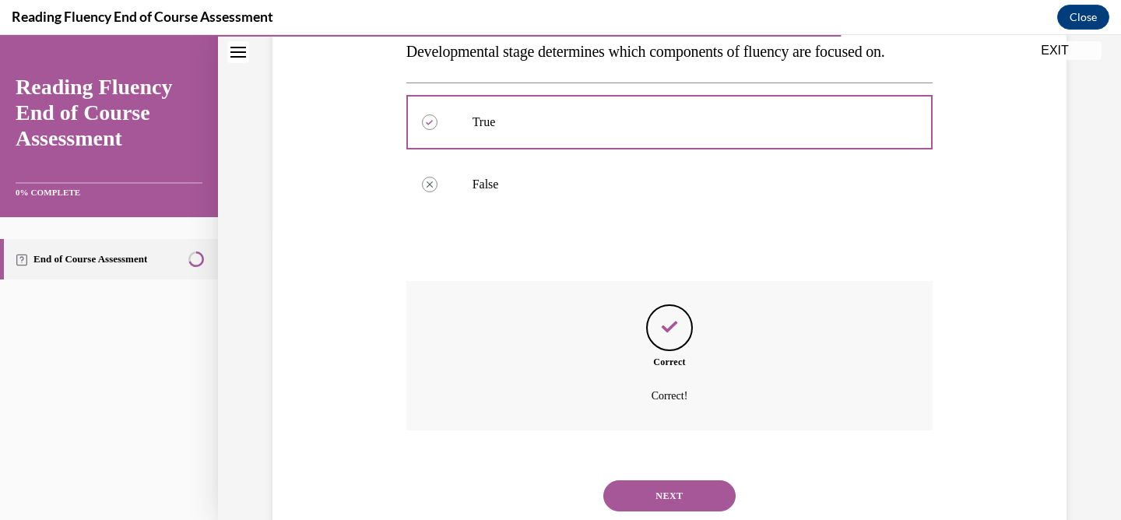
scroll to position [338, 0]
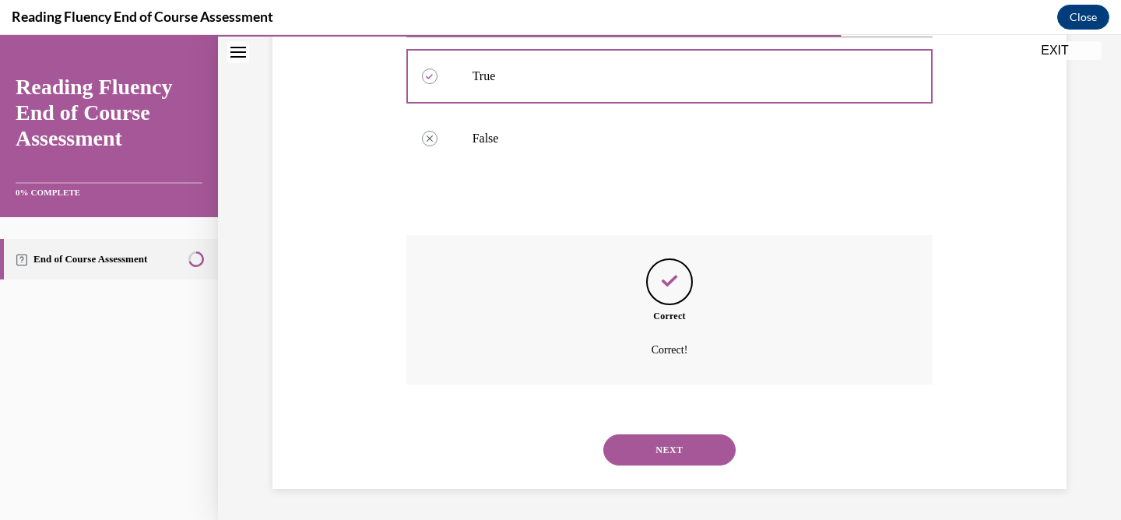
click at [665, 455] on button "NEXT" at bounding box center [669, 449] width 132 height 31
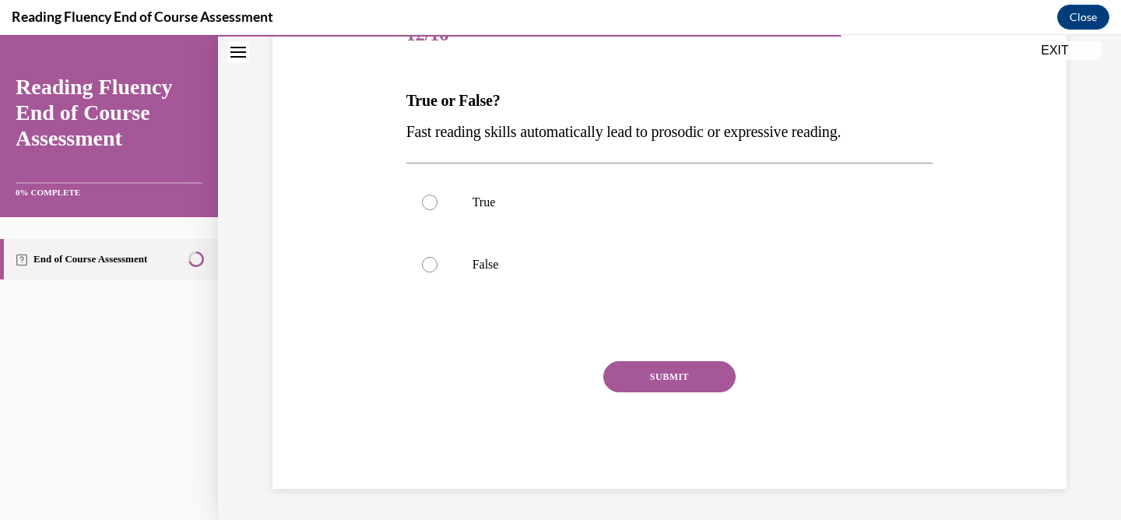
scroll to position [173, 0]
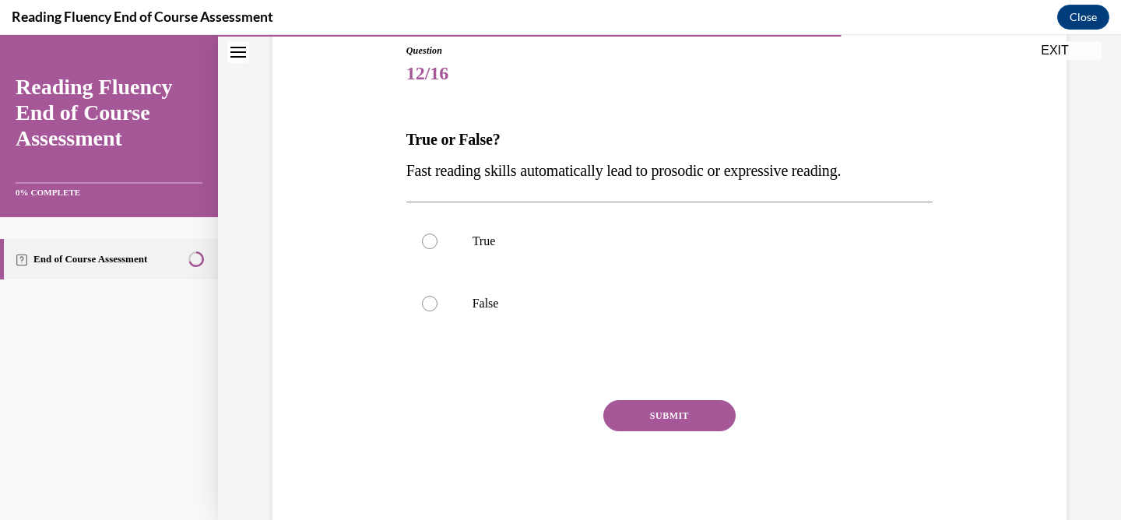
drag, startPoint x: 404, startPoint y: 169, endPoint x: 442, endPoint y: 169, distance: 38.1
click at [442, 169] on span "Fast reading skills automatically lead to prosodic or expressive reading." at bounding box center [623, 170] width 435 height 17
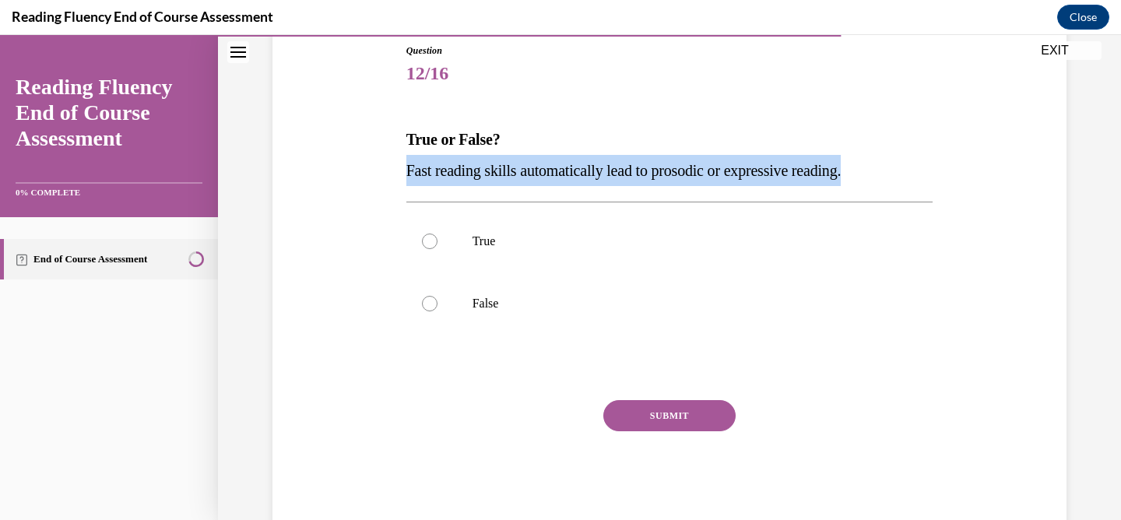
drag, startPoint x: 867, startPoint y: 173, endPoint x: 400, endPoint y: 171, distance: 466.9
click at [406, 171] on span "Fast reading skills automatically lead to prosodic or expressive reading." at bounding box center [623, 170] width 435 height 17
copy span "Fast reading skills automatically lead to prosodic or expressive reading."
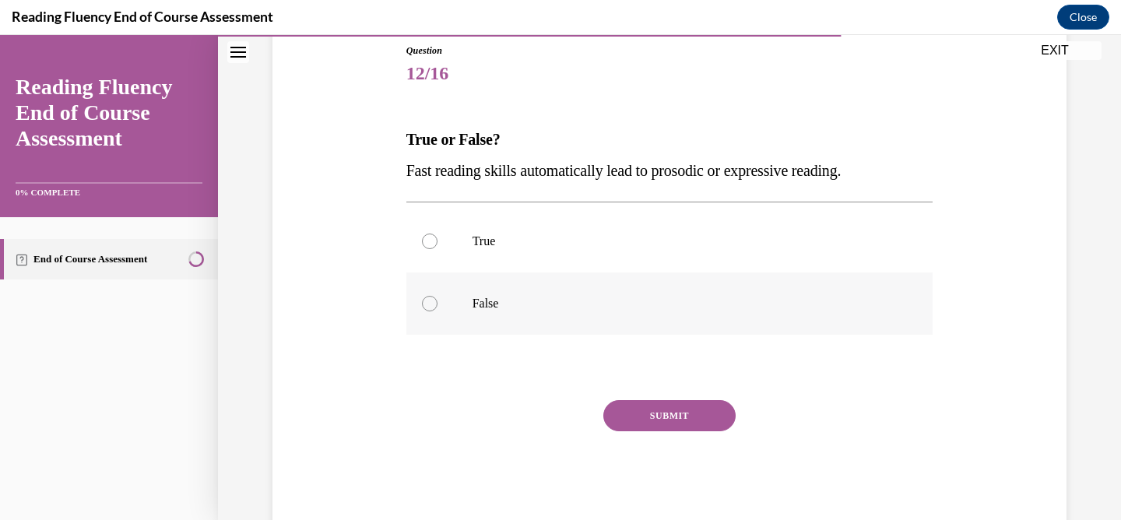
click at [432, 304] on label "False" at bounding box center [669, 303] width 527 height 62
click at [432, 304] on input "False" at bounding box center [430, 304] width 16 height 16
radio input "true"
click at [647, 423] on button "SUBMIT" at bounding box center [669, 415] width 132 height 31
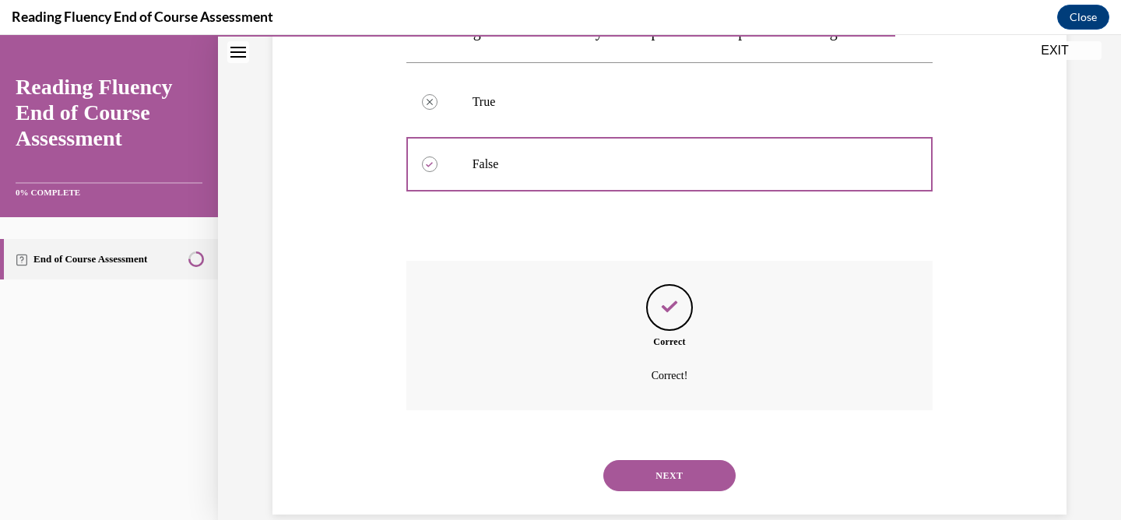
scroll to position [338, 0]
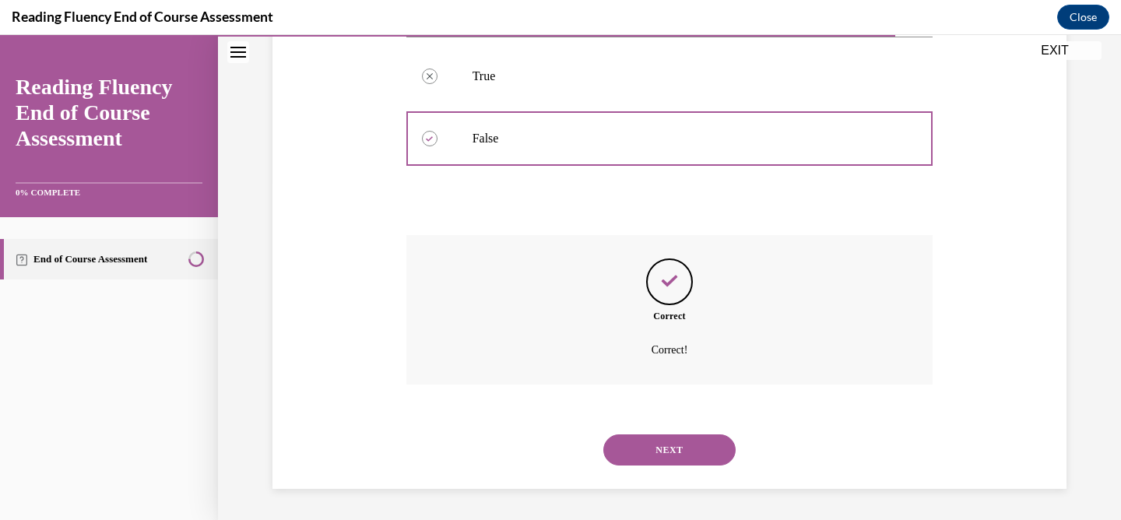
click at [654, 451] on button "NEXT" at bounding box center [669, 449] width 132 height 31
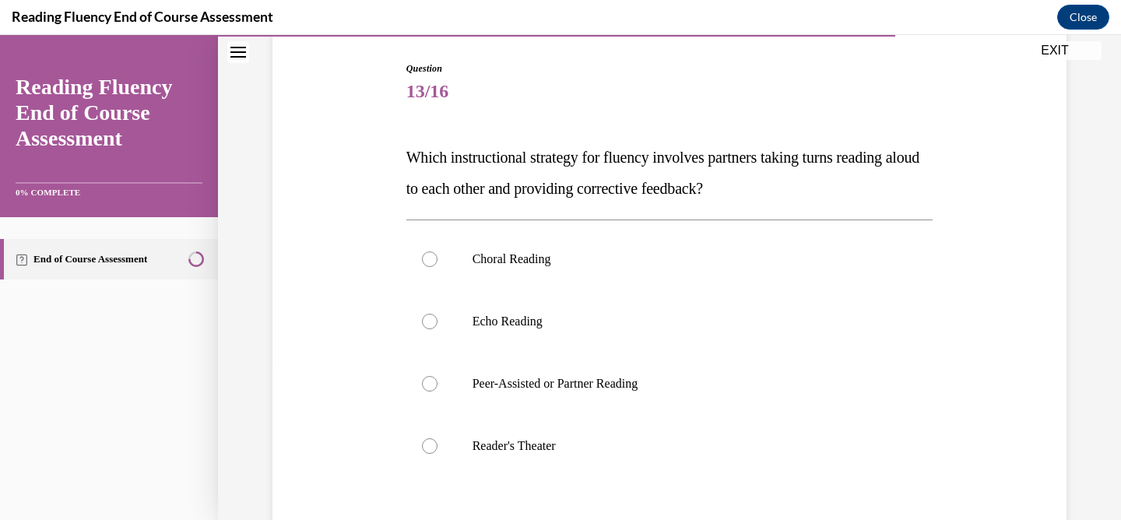
scroll to position [156, 0]
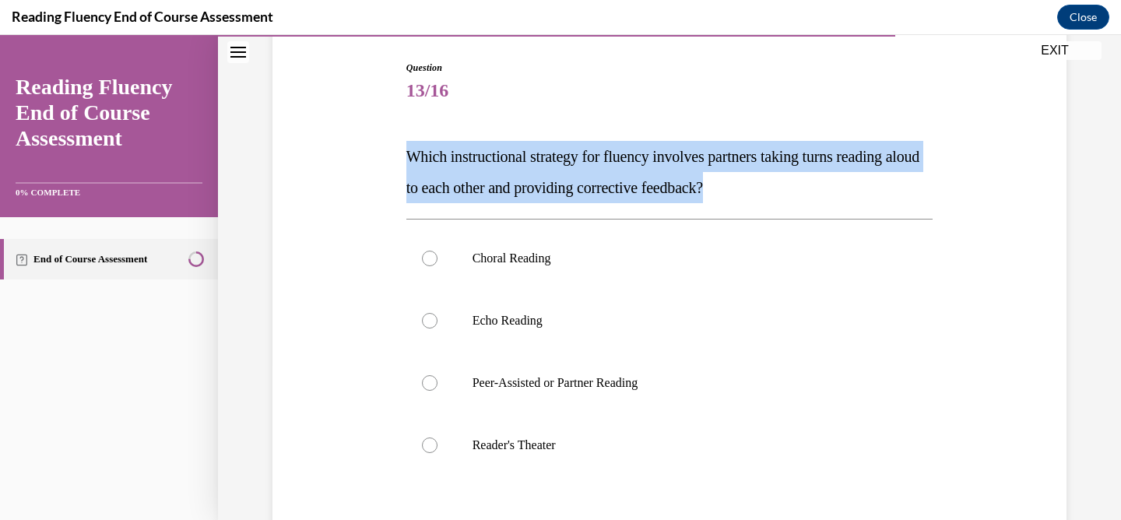
drag, startPoint x: 404, startPoint y: 156, endPoint x: 764, endPoint y: 181, distance: 361.2
click at [764, 181] on span "Which instructional strategy for fluency involves partners taking turns reading…" at bounding box center [662, 172] width 513 height 48
copy span "Which instructional strategy for fluency involves partners taking turns reading…"
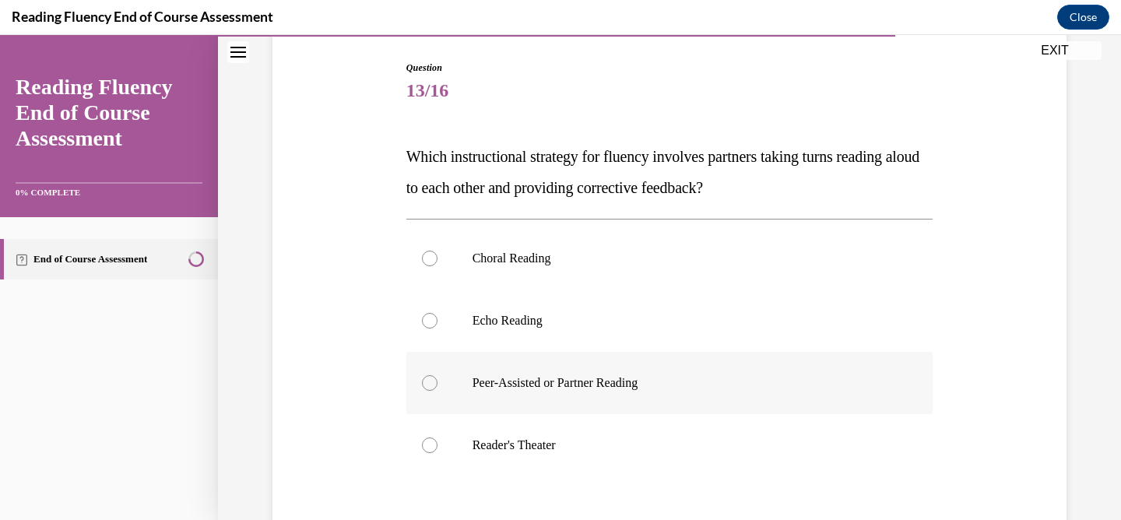
click at [423, 376] on div at bounding box center [430, 383] width 16 height 16
click at [423, 376] on input "Peer-Assisted or Partner Reading" at bounding box center [430, 383] width 16 height 16
radio input "true"
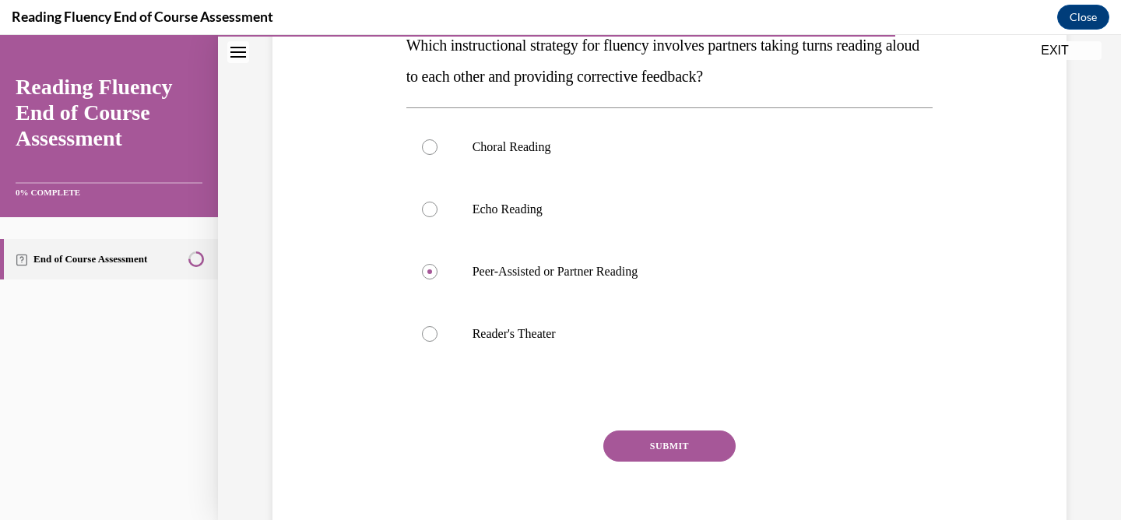
scroll to position [311, 0]
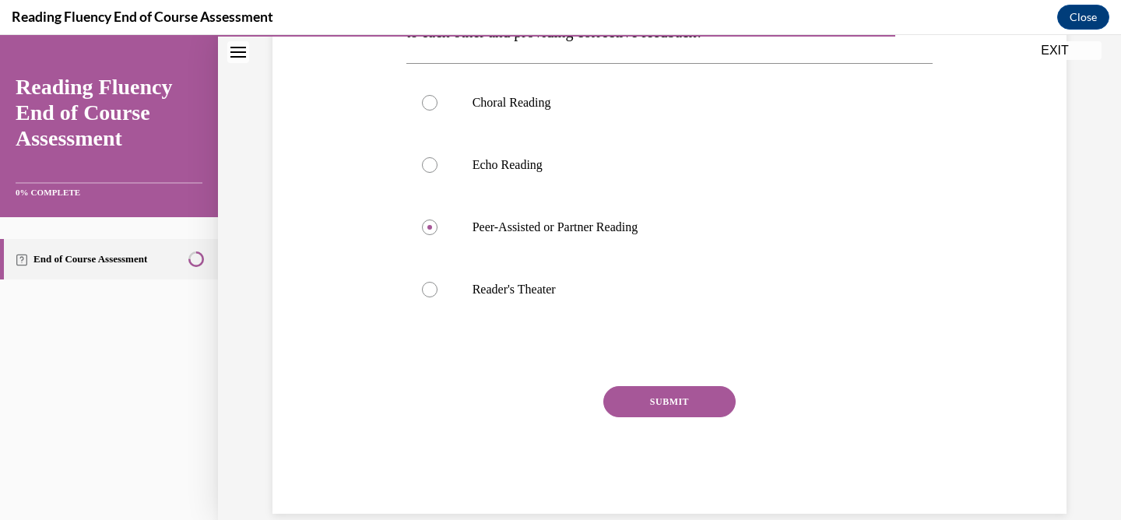
click at [699, 405] on button "SUBMIT" at bounding box center [669, 401] width 132 height 31
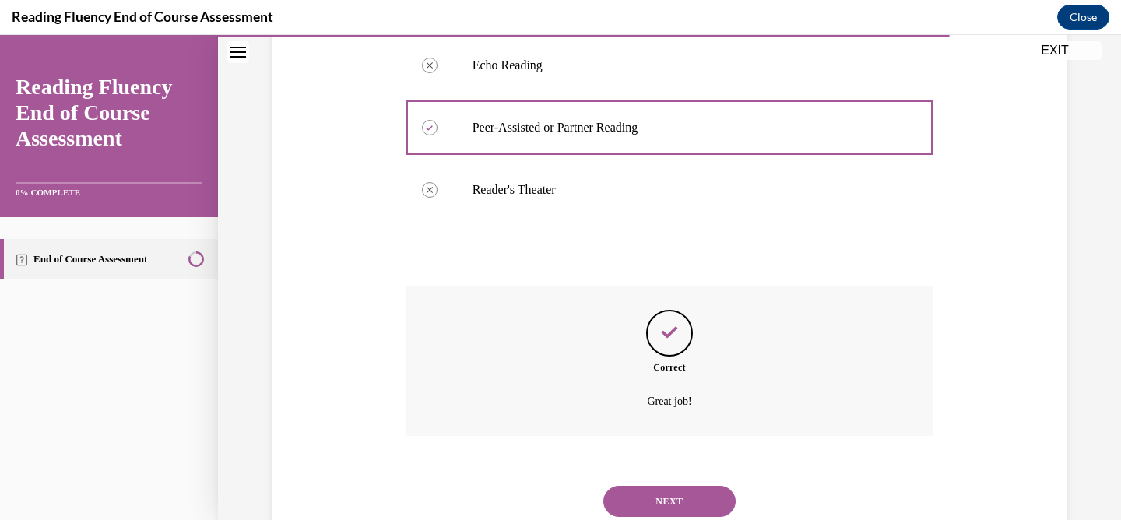
scroll to position [462, 0]
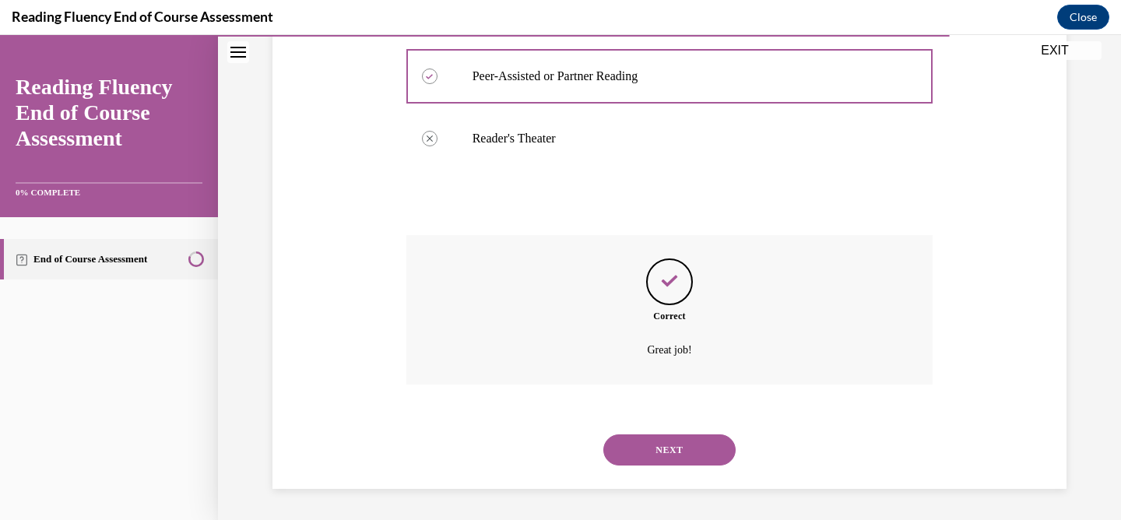
click at [669, 451] on button "NEXT" at bounding box center [669, 449] width 132 height 31
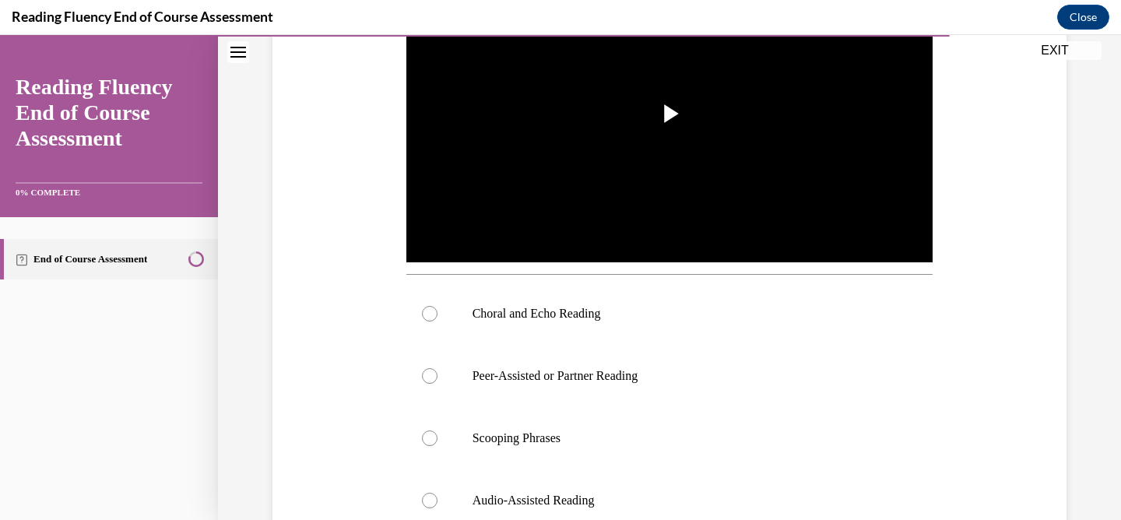
scroll to position [408, 0]
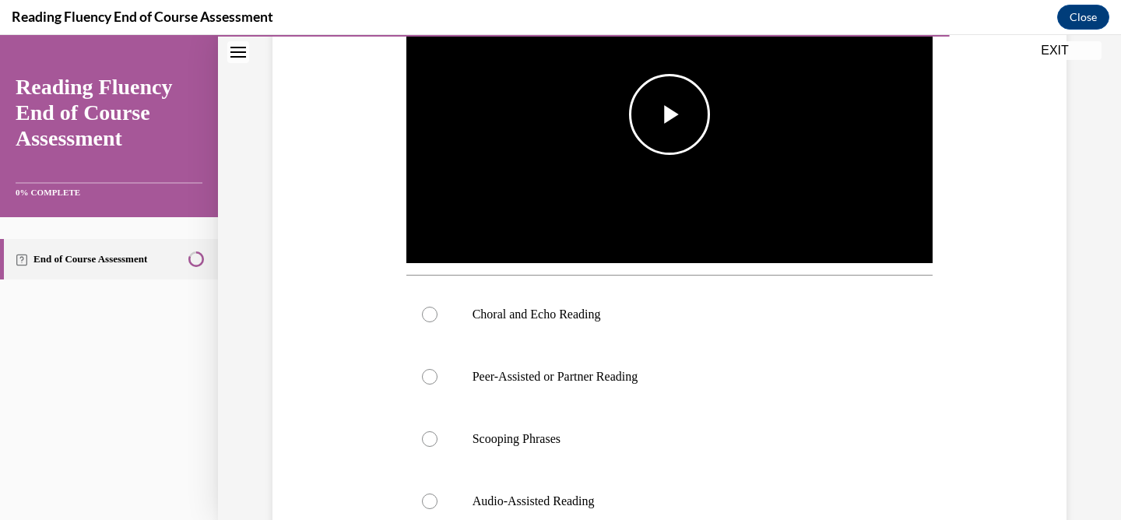
click at [669, 114] on span "Video player" at bounding box center [669, 114] width 0 height 0
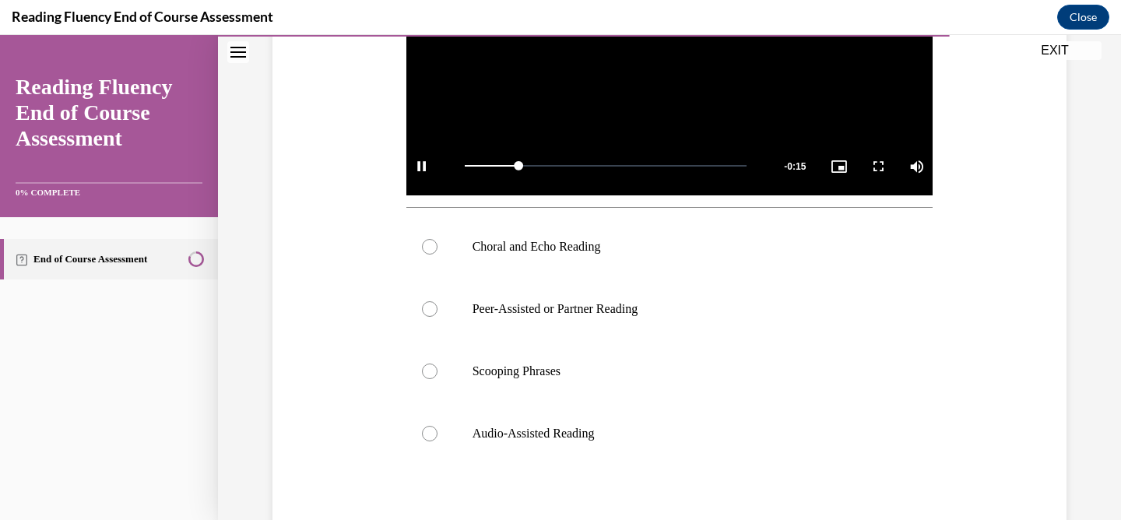
scroll to position [479, 0]
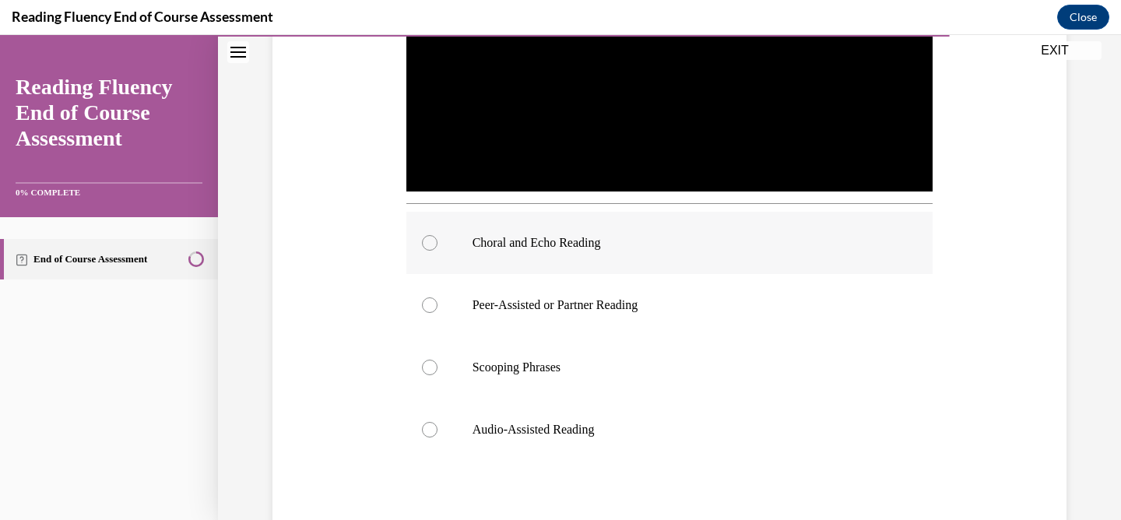
click at [428, 243] on div at bounding box center [430, 243] width 16 height 16
click at [428, 243] on input "Choral and Echo Reading" at bounding box center [430, 243] width 16 height 16
radio input "true"
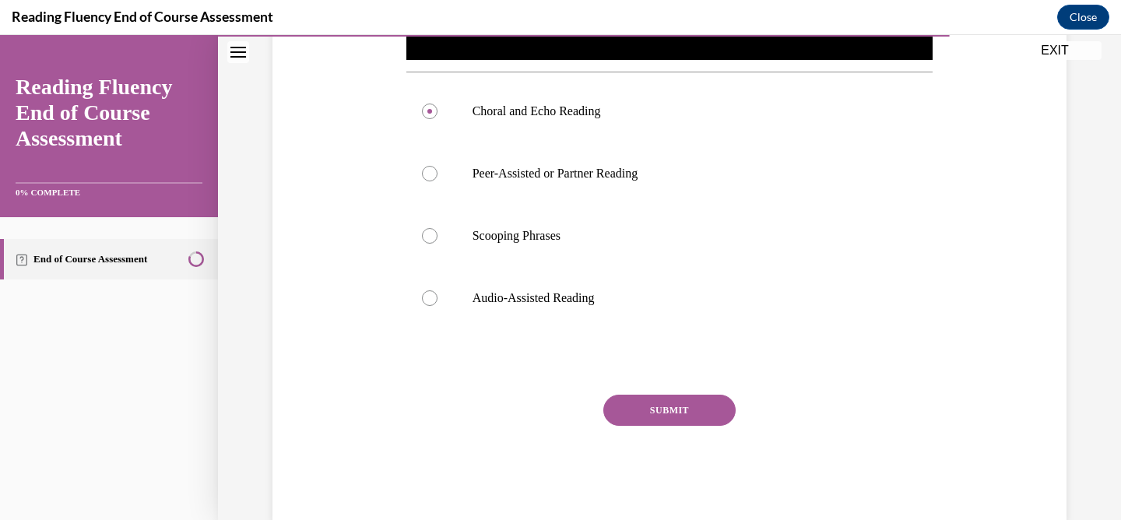
scroll to position [644, 0]
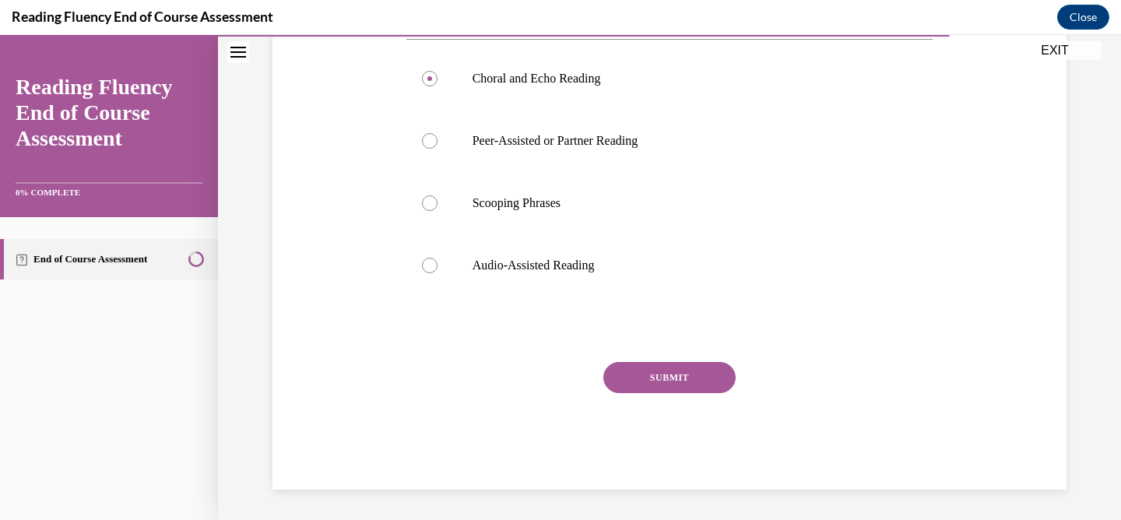
click at [710, 383] on button "SUBMIT" at bounding box center [669, 377] width 132 height 31
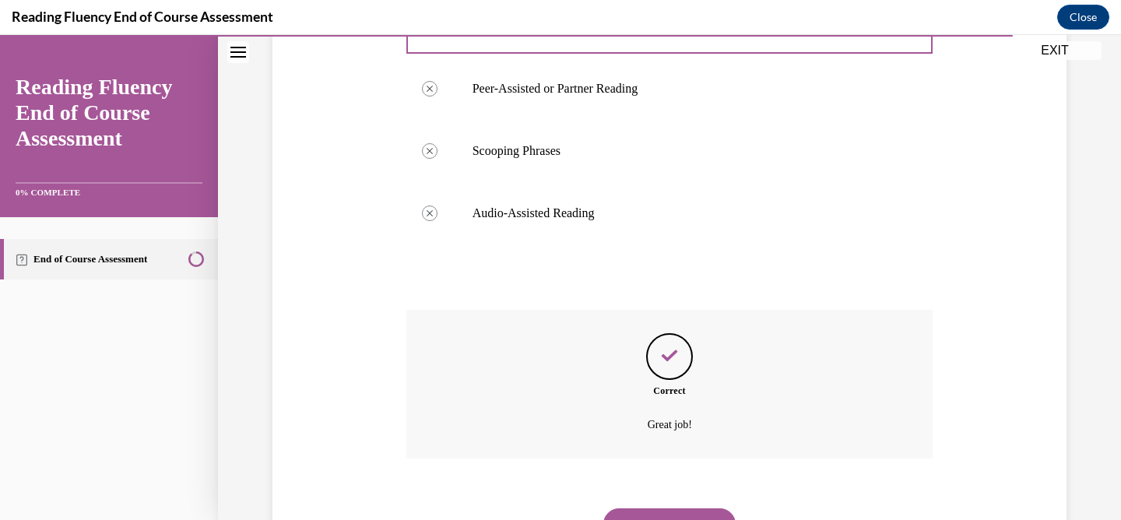
scroll to position [770, 0]
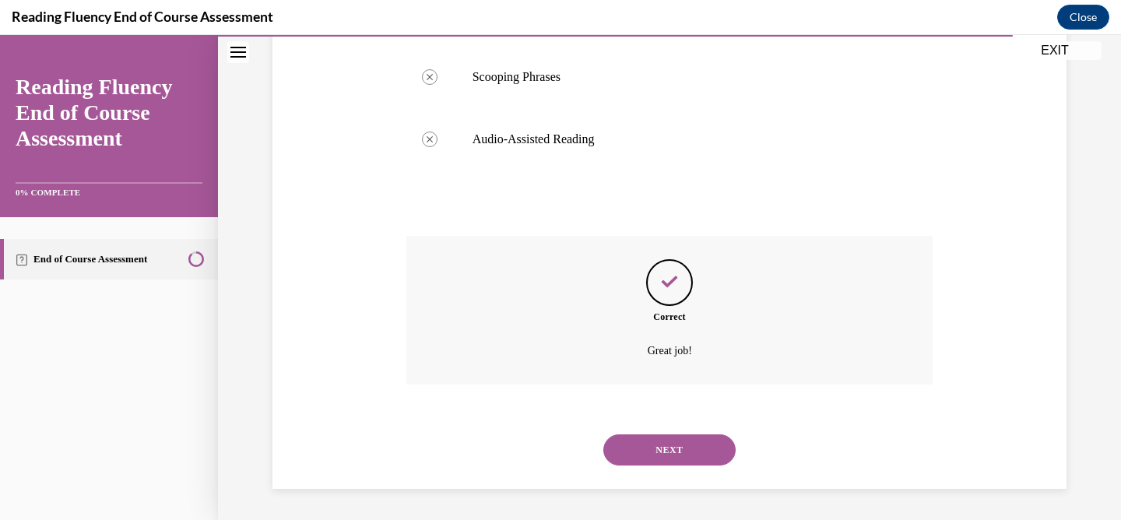
click at [693, 447] on button "NEXT" at bounding box center [669, 449] width 132 height 31
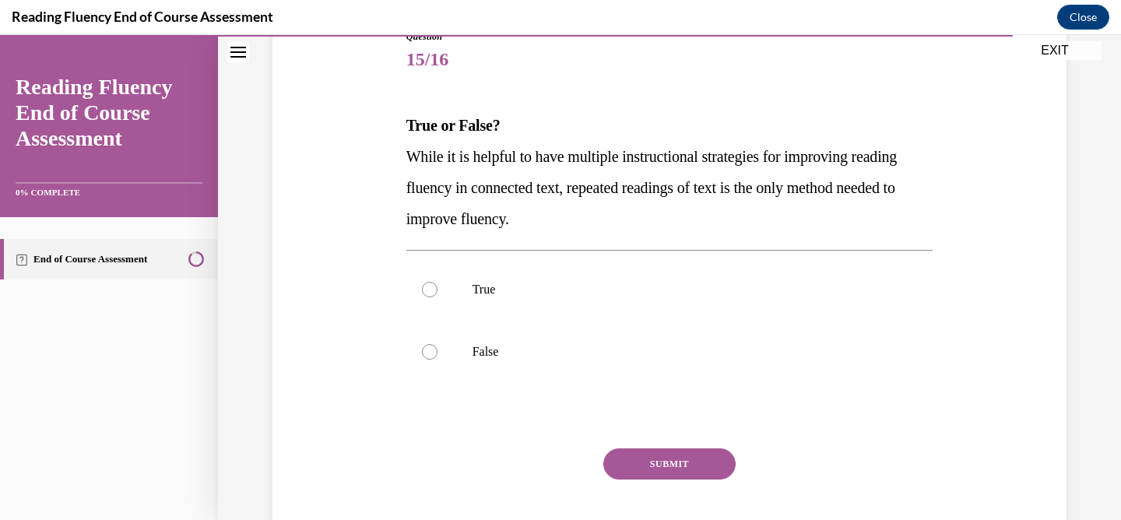
scroll to position [188, 0]
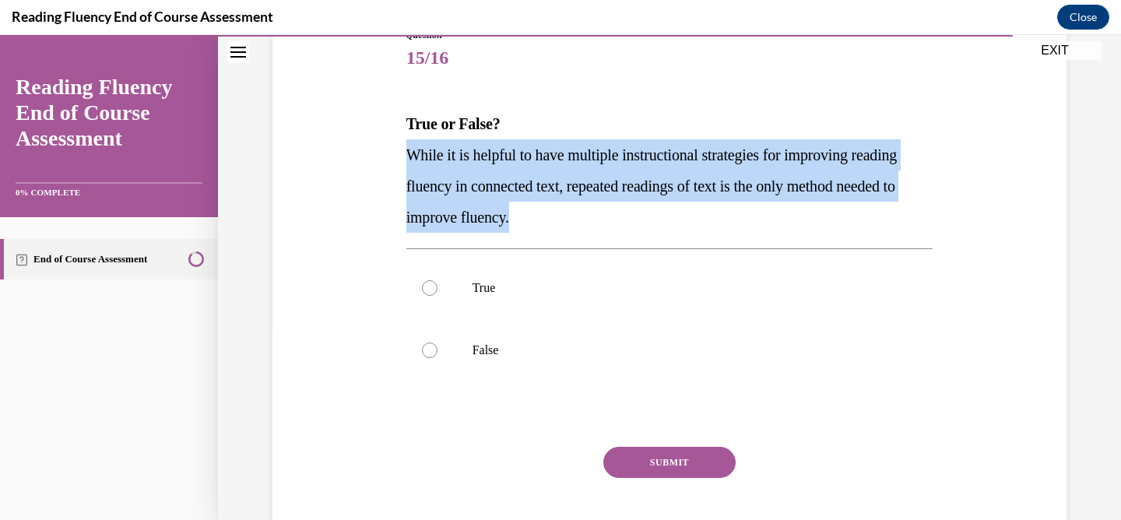
drag, startPoint x: 401, startPoint y: 155, endPoint x: 581, endPoint y: 218, distance: 191.2
click at [581, 218] on p "While it is helpful to have multiple instructional strategies for improving rea…" at bounding box center [669, 185] width 527 height 93
copy span "While it is helpful to have multiple instructional strategies for improving rea…"
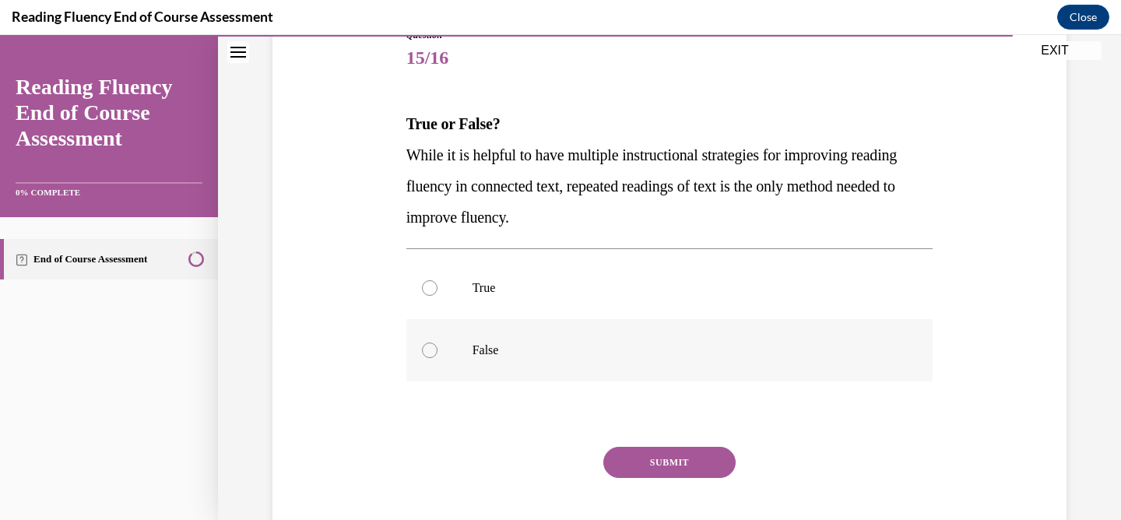
click at [476, 344] on p "False" at bounding box center [683, 350] width 422 height 16
click at [437, 344] on input "False" at bounding box center [430, 350] width 16 height 16
radio input "true"
click at [651, 465] on button "SUBMIT" at bounding box center [669, 462] width 132 height 31
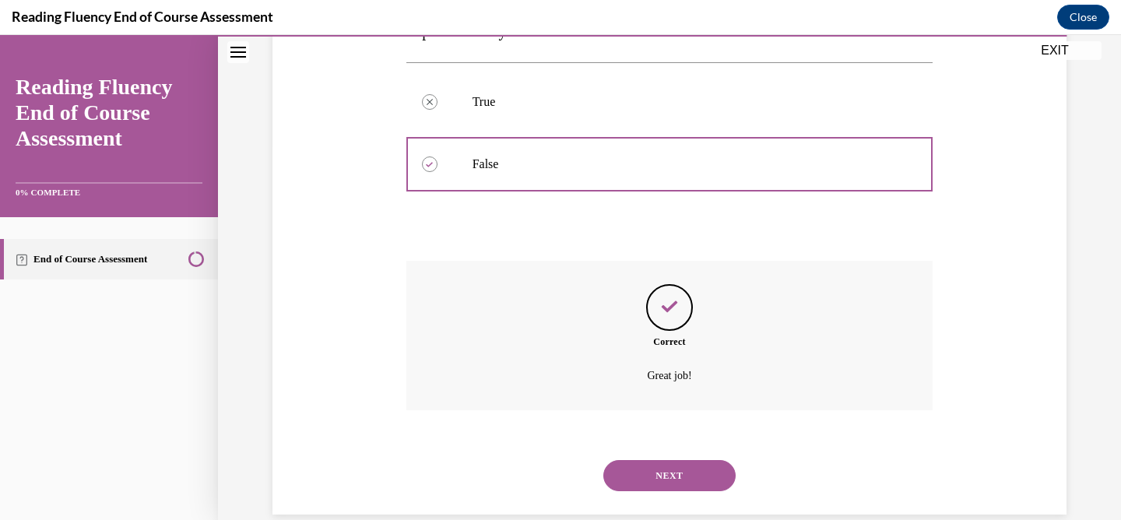
scroll to position [400, 0]
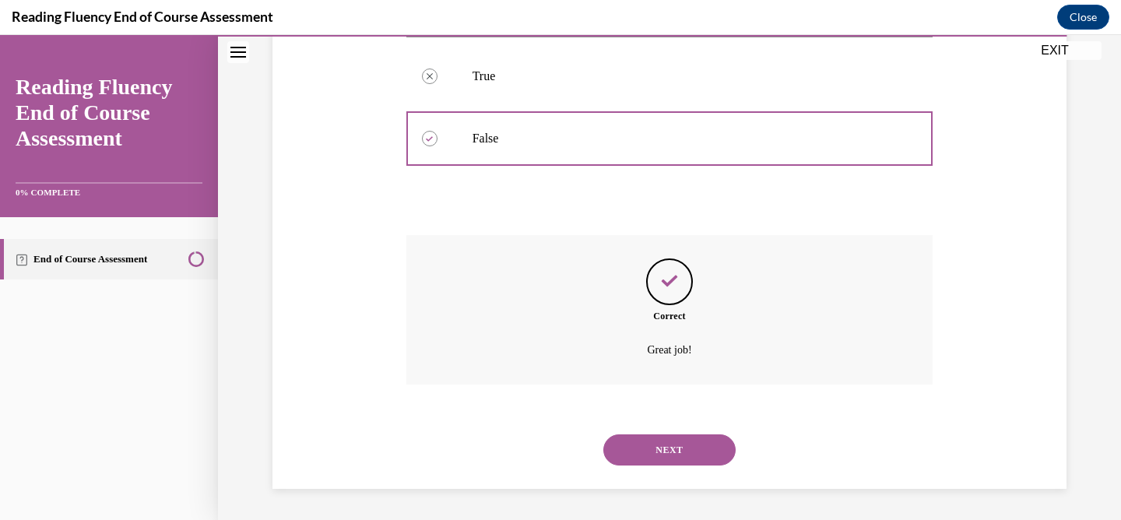
click at [686, 448] on button "NEXT" at bounding box center [669, 449] width 132 height 31
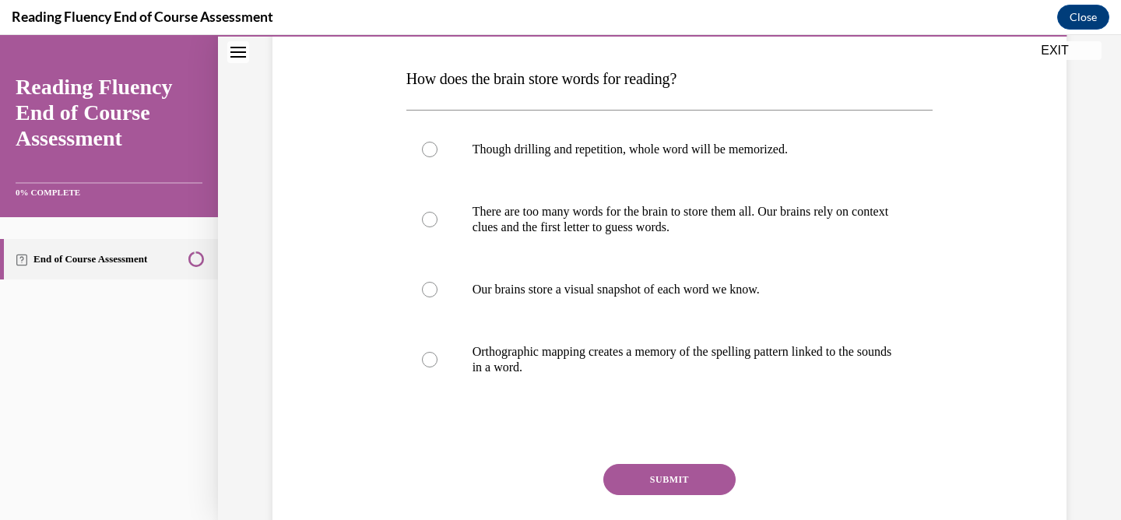
scroll to position [234, 0]
click at [488, 367] on p "Orthographic mapping creates a memory of the spelling pattern linked to the sou…" at bounding box center [683, 358] width 422 height 31
click at [437, 367] on input "Orthographic mapping creates a memory of the spelling pattern linked to the sou…" at bounding box center [430, 359] width 16 height 16
radio input "true"
click at [658, 479] on button "SUBMIT" at bounding box center [669, 478] width 132 height 31
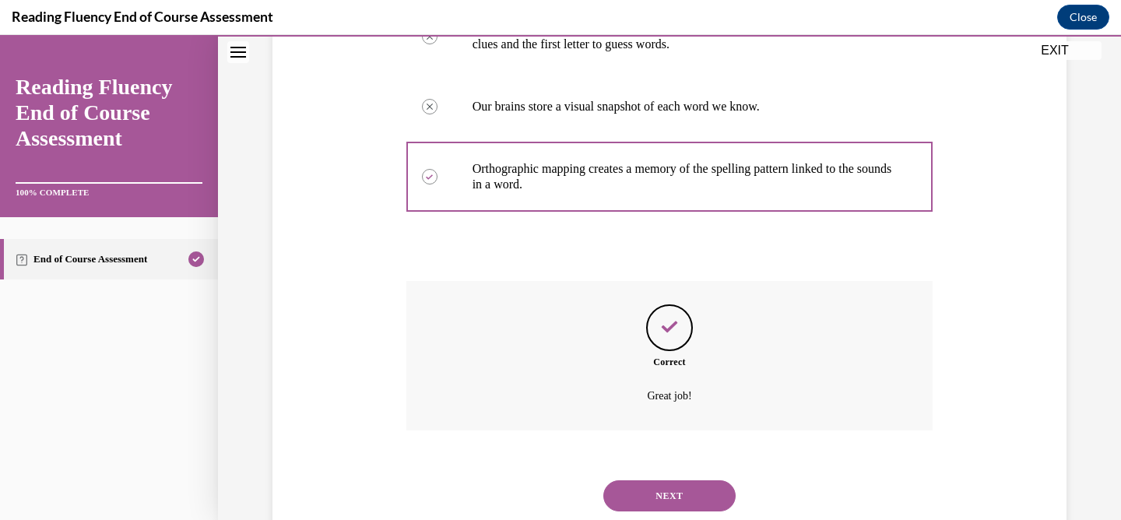
scroll to position [462, 0]
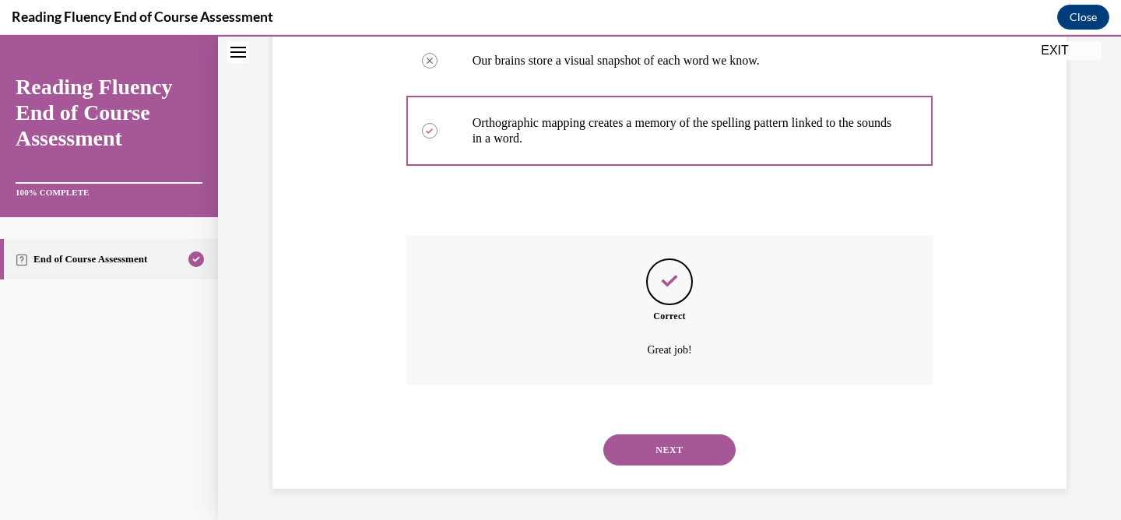
click at [669, 448] on button "NEXT" at bounding box center [669, 449] width 132 height 31
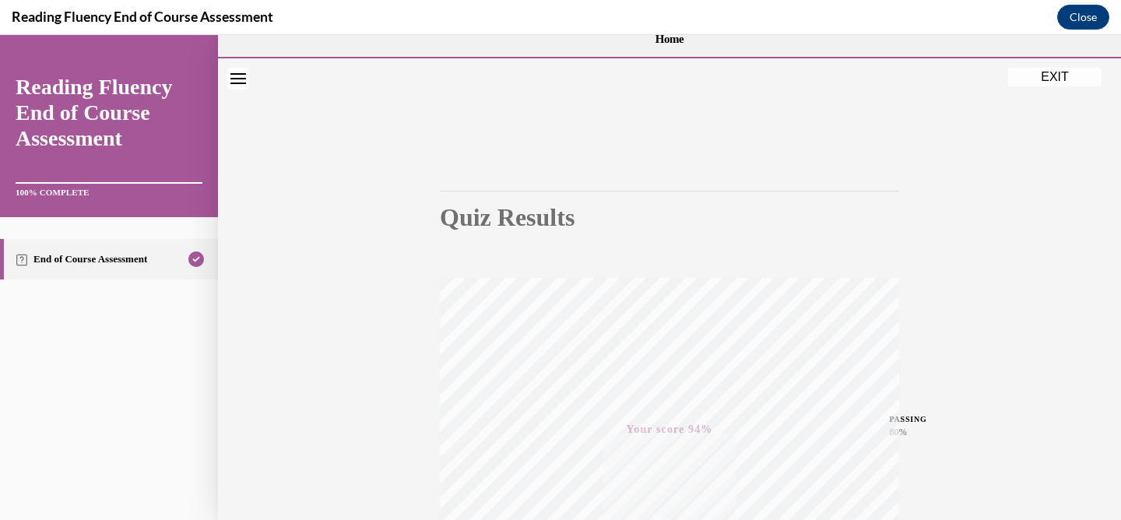
scroll to position [0, 0]
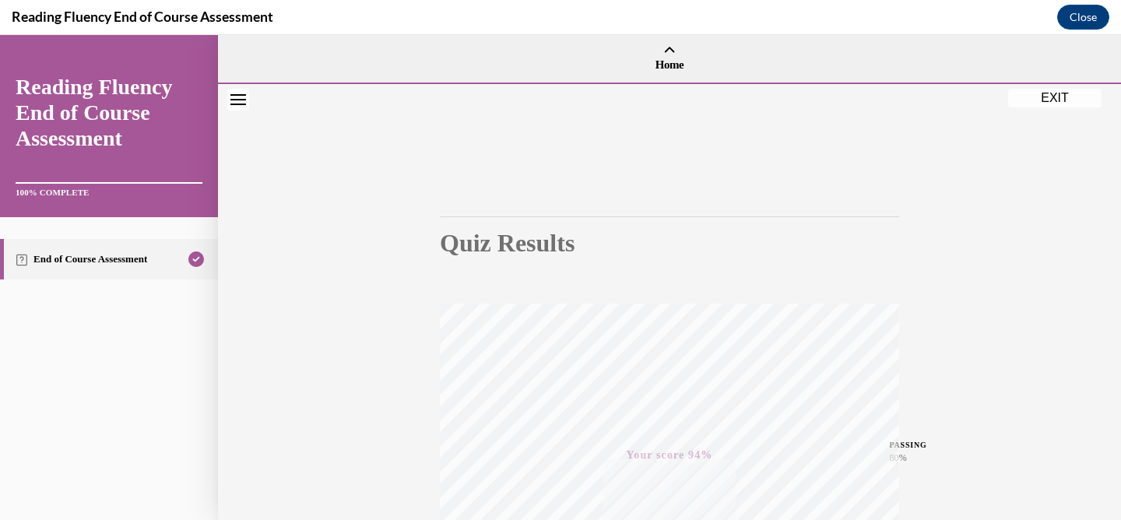
click at [1067, 96] on button "EXIT" at bounding box center [1054, 98] width 93 height 19
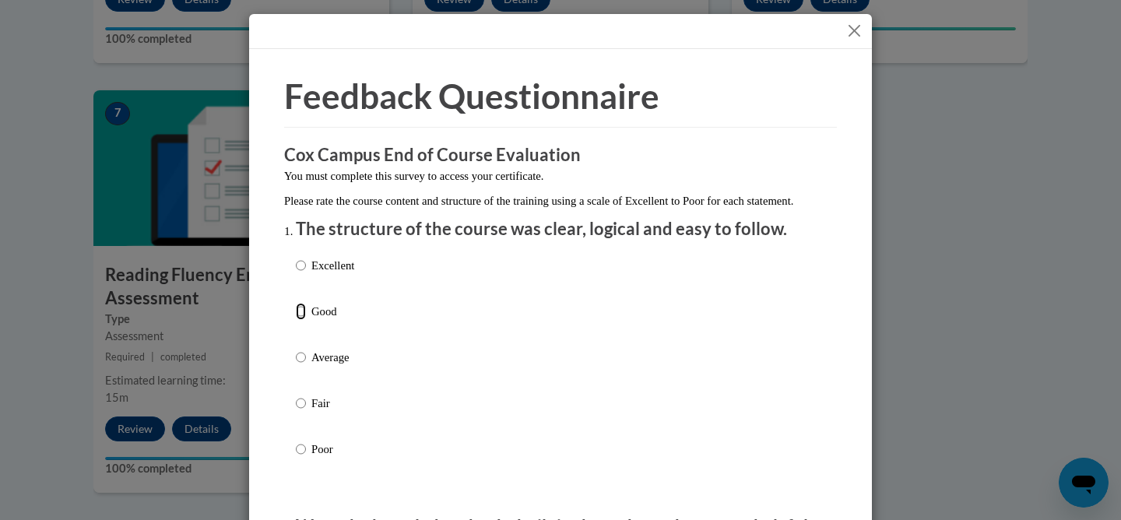
click at [296, 320] on input "Good" at bounding box center [301, 311] width 10 height 17
radio input "true"
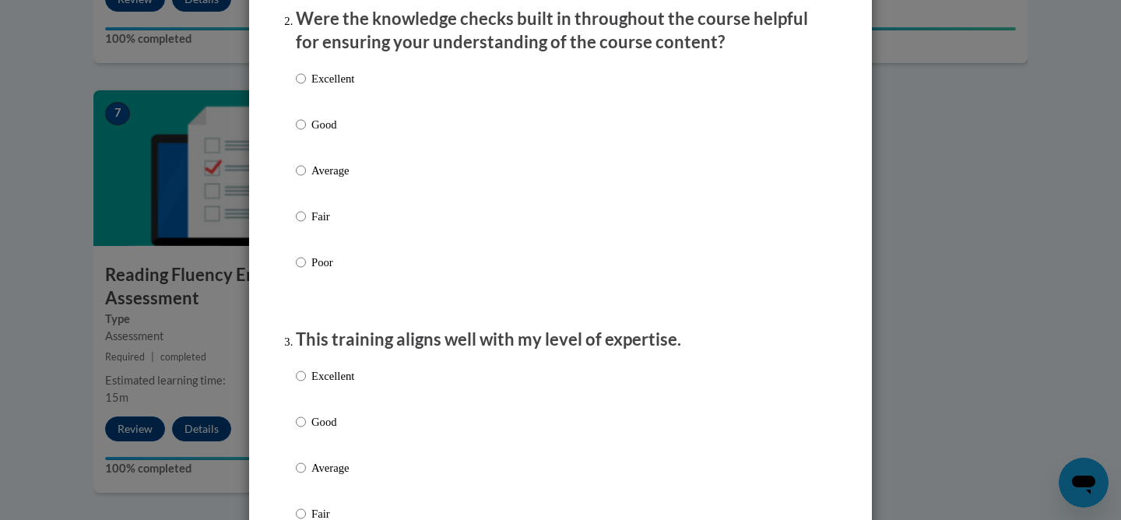
scroll to position [518, 0]
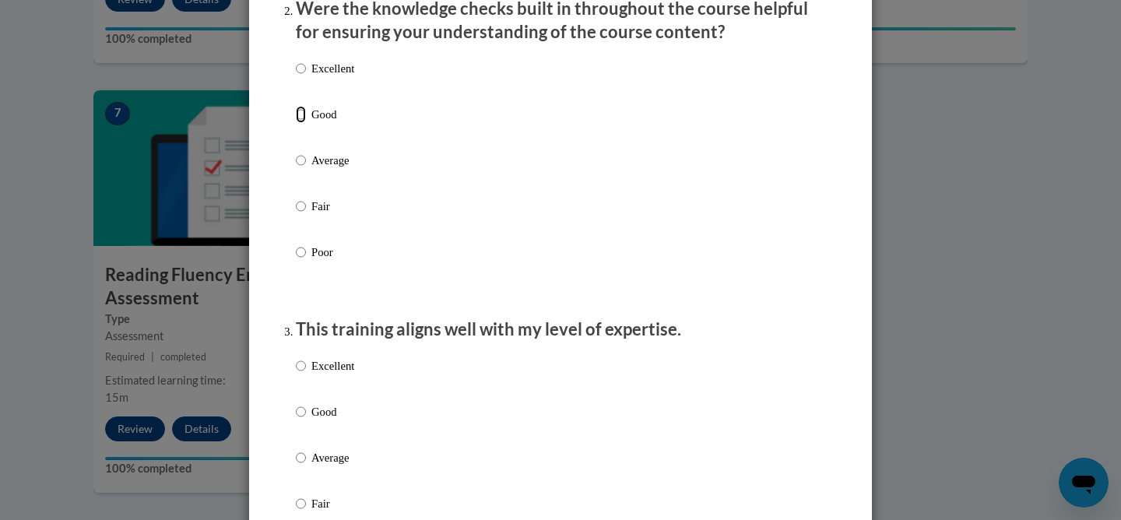
click at [296, 123] on input "Good" at bounding box center [301, 114] width 10 height 17
radio input "true"
click at [296, 420] on input "Good" at bounding box center [301, 411] width 10 height 17
radio input "true"
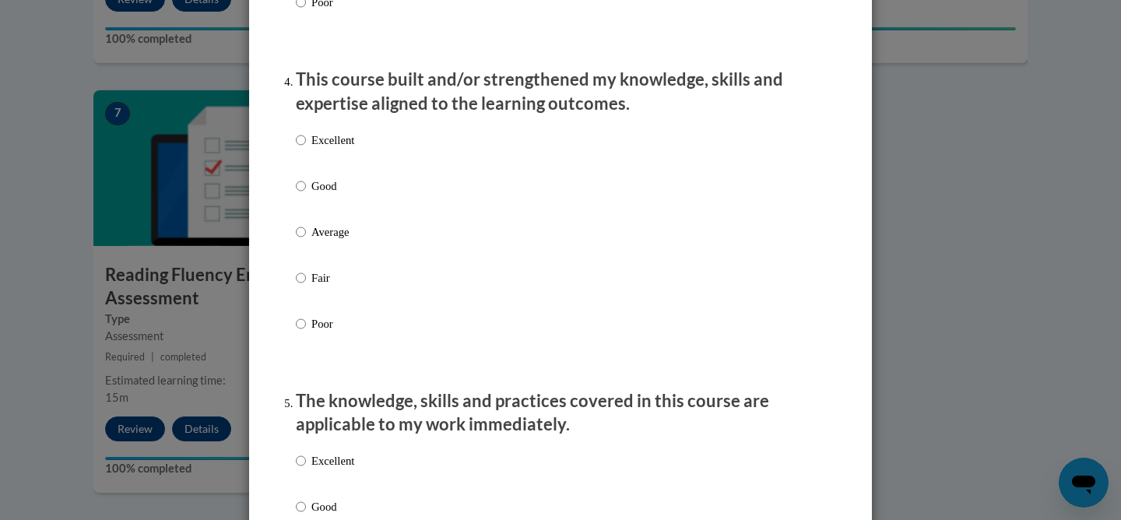
scroll to position [1069, 0]
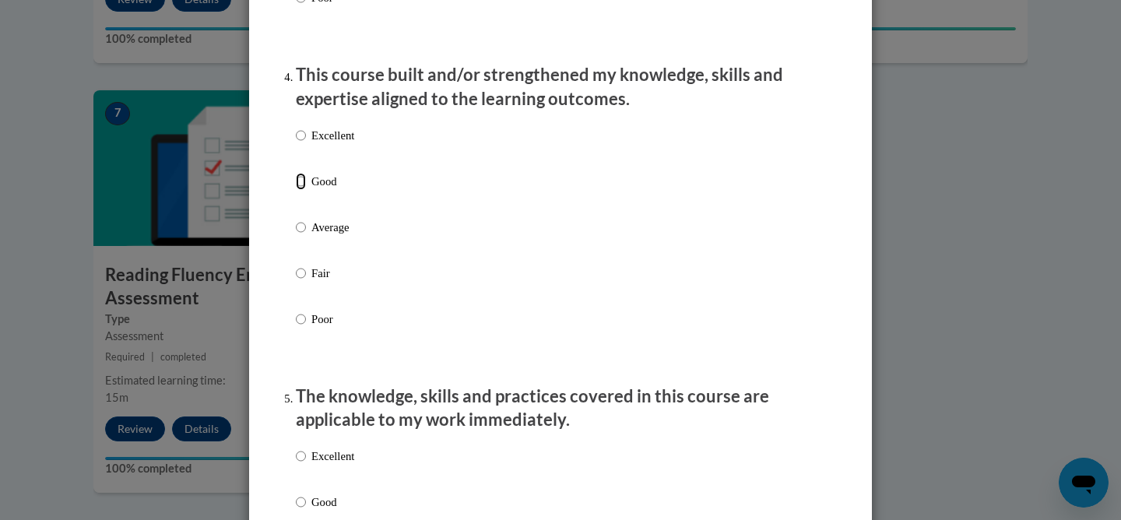
click at [296, 190] on input "Good" at bounding box center [301, 181] width 10 height 17
radio input "true"
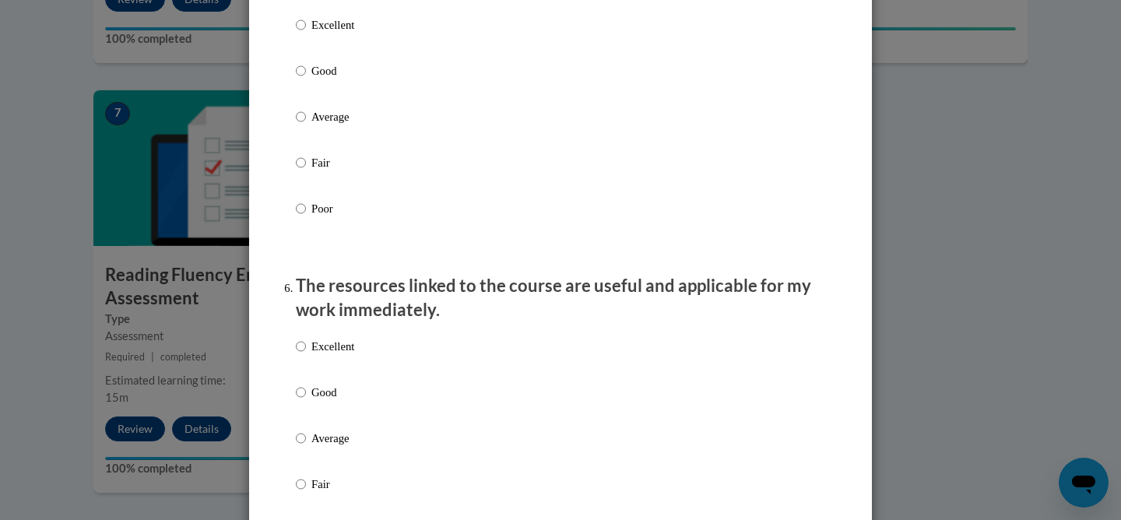
scroll to position [1522, 0]
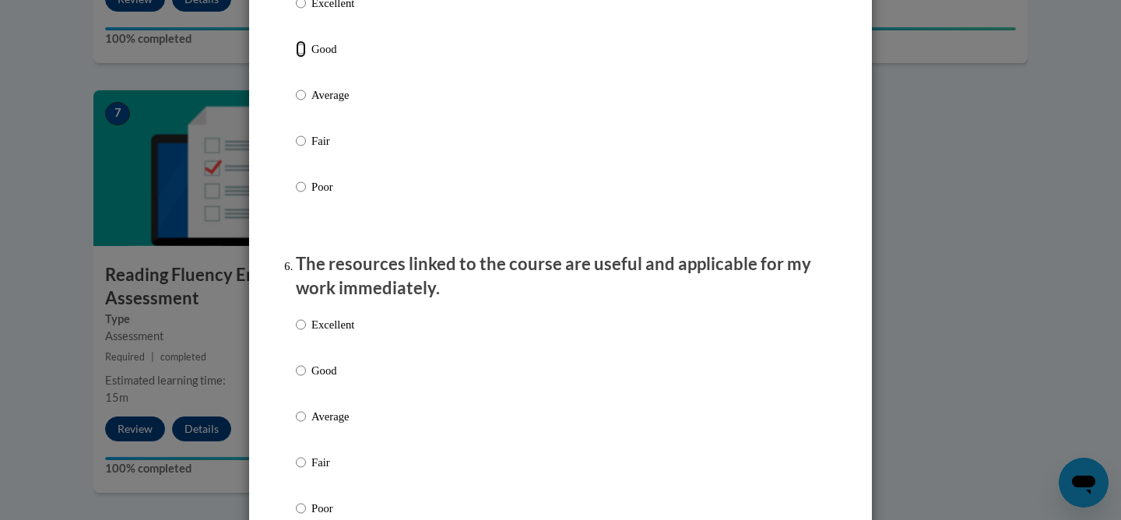
click at [296, 58] on input "Good" at bounding box center [301, 48] width 10 height 17
radio input "true"
click at [296, 379] on input "Good" at bounding box center [301, 370] width 10 height 17
radio input "true"
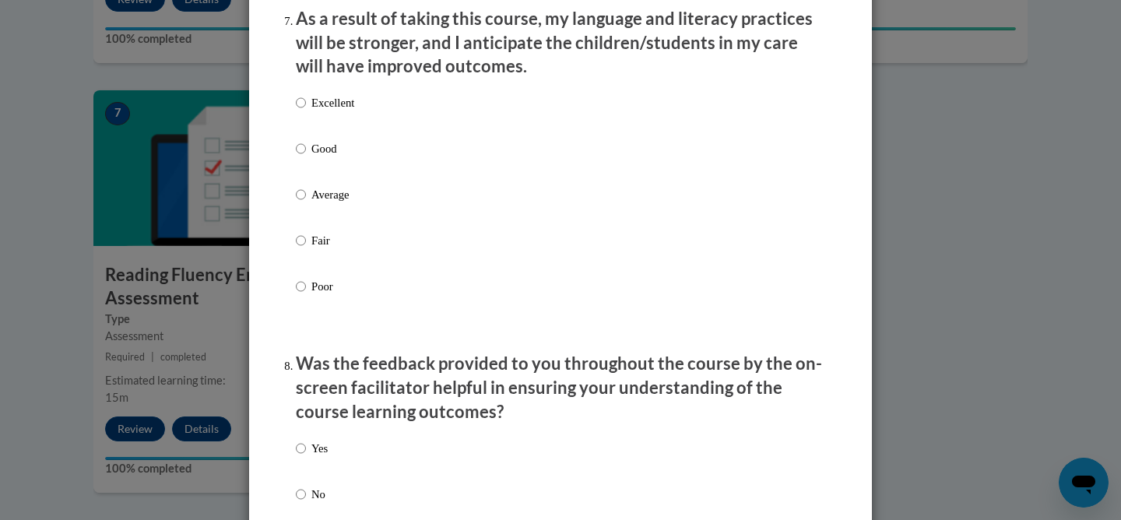
scroll to position [2098, 0]
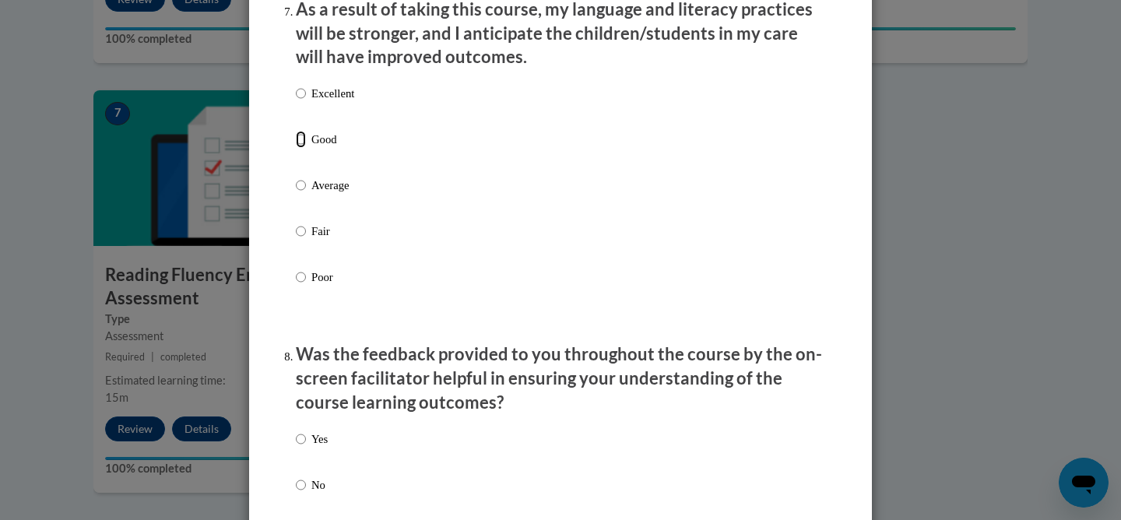
click at [296, 148] on input "Good" at bounding box center [301, 139] width 10 height 17
radio input "true"
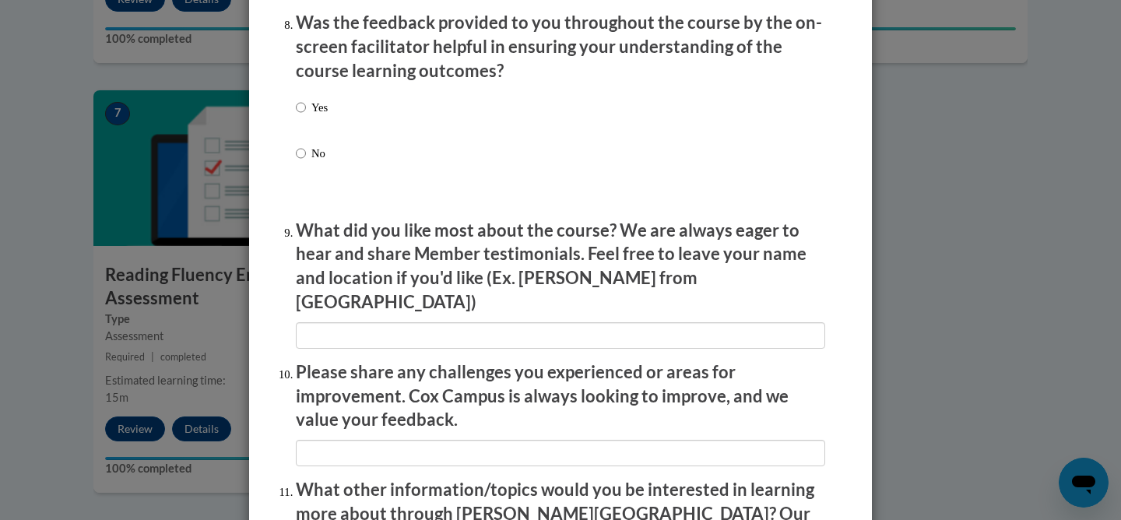
scroll to position [2391, 0]
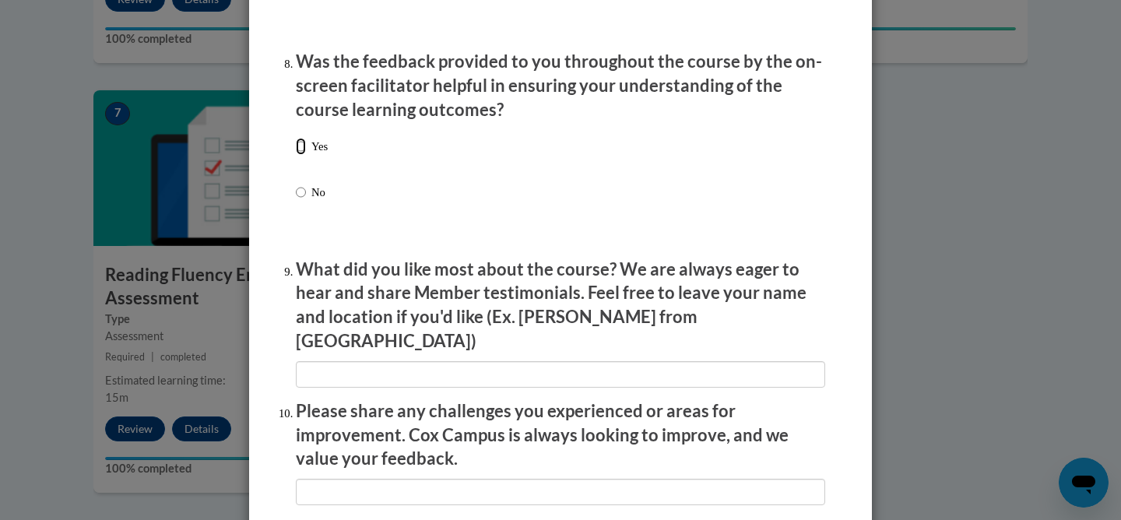
click at [296, 155] on input "Yes" at bounding box center [301, 146] width 10 height 17
radio input "true"
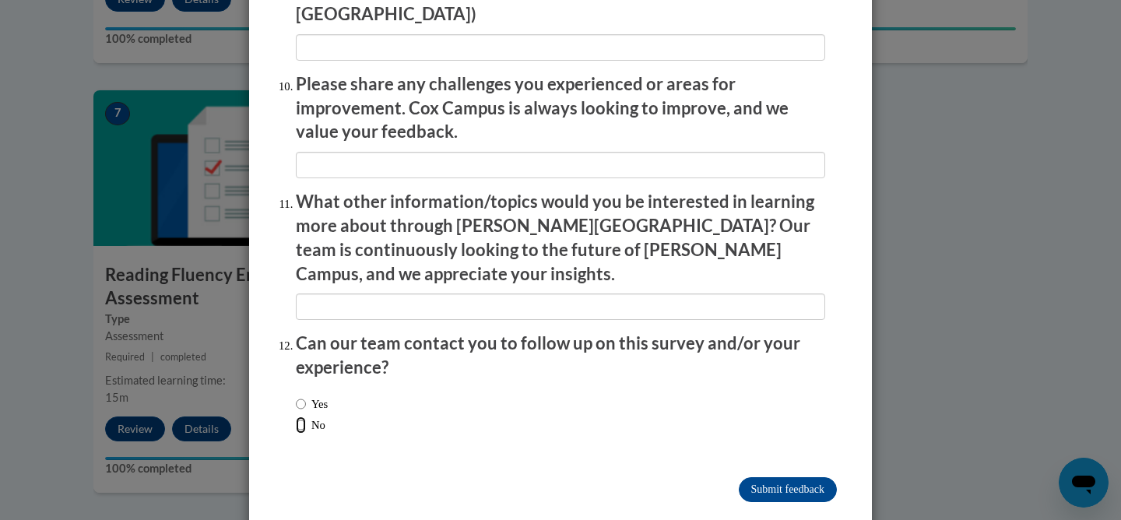
click at [296, 416] on input "No" at bounding box center [301, 424] width 10 height 17
radio input "true"
click at [749, 477] on input "Submit feedback" at bounding box center [788, 489] width 98 height 25
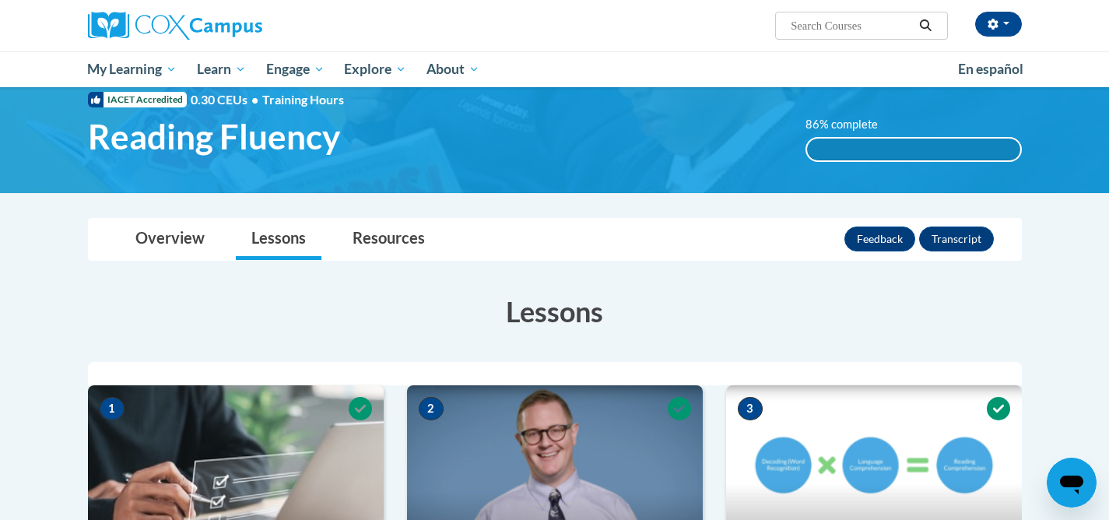
scroll to position [0, 0]
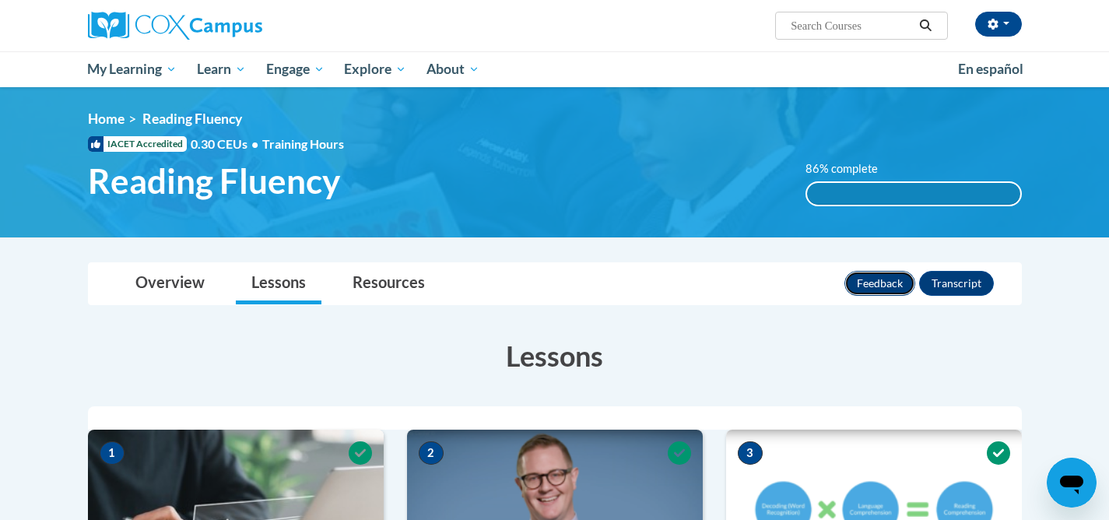
click at [879, 280] on button "Feedback" at bounding box center [879, 283] width 71 height 25
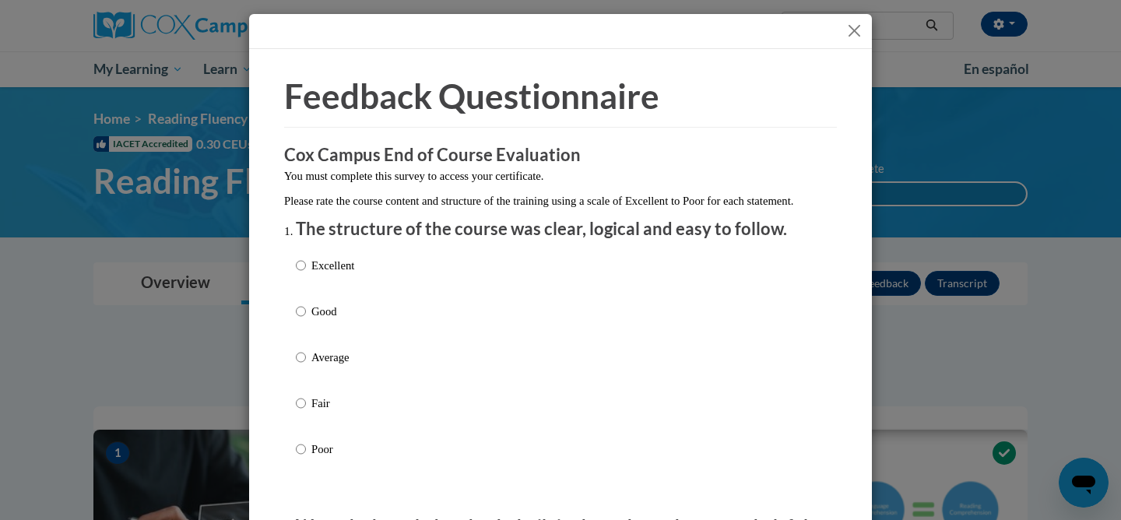
click at [848, 34] on button "Close" at bounding box center [853, 30] width 19 height 19
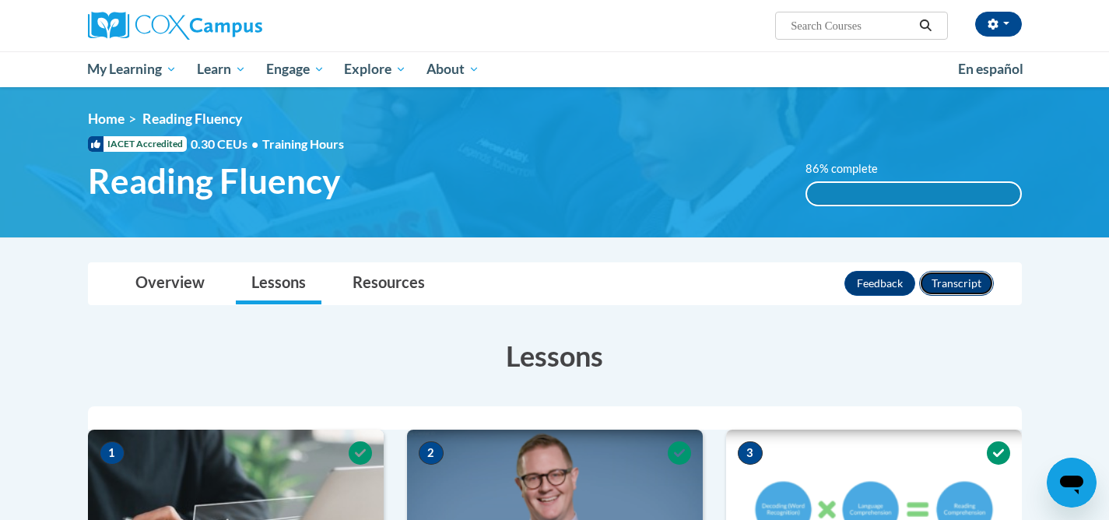
click at [977, 282] on button "Transcript" at bounding box center [956, 283] width 75 height 25
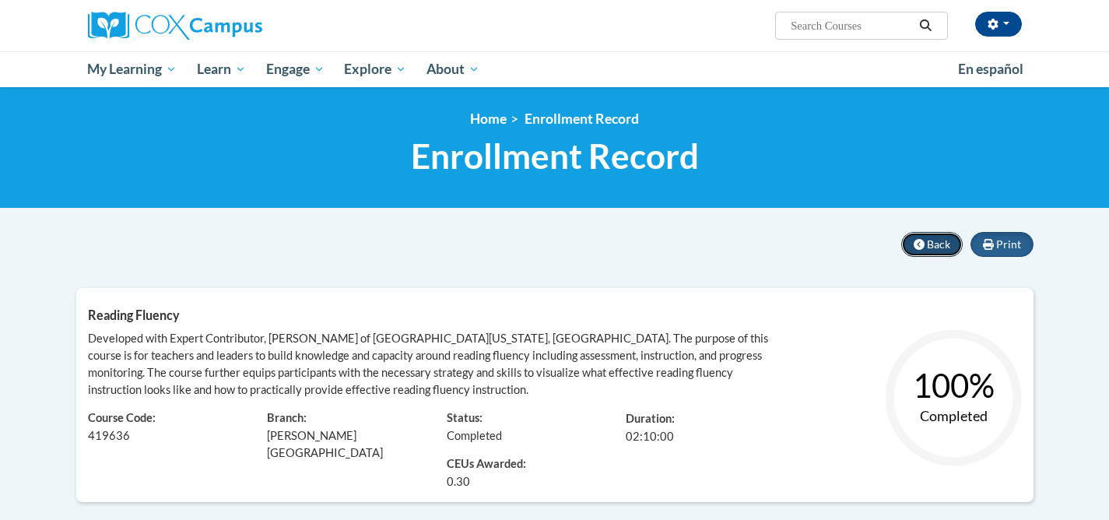
click at [924, 247] on icon at bounding box center [919, 244] width 11 height 11
